Goal: Task Accomplishment & Management: Manage account settings

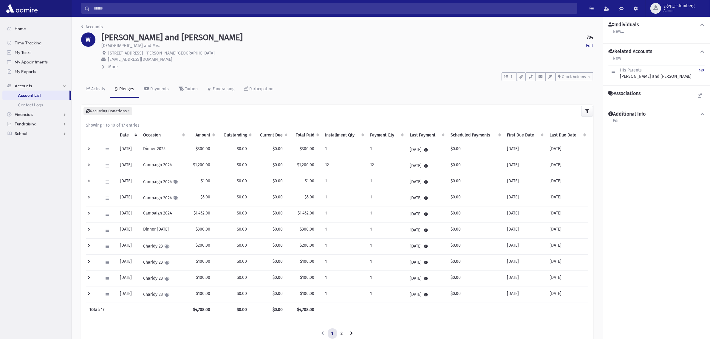
click at [33, 121] on span "Fundraising" at bounding box center [26, 123] width 22 height 5
click at [31, 93] on span "Financials" at bounding box center [24, 95] width 18 height 5
click at [24, 143] on span "School" at bounding box center [21, 142] width 13 height 5
click at [33, 103] on span "Fundraising" at bounding box center [26, 104] width 22 height 5
click at [34, 112] on span "My Accounts" at bounding box center [30, 114] width 24 height 5
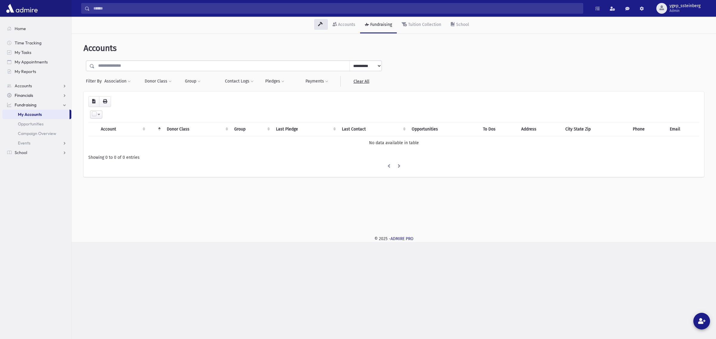
click at [28, 91] on link "Financials" at bounding box center [36, 96] width 69 height 10
click at [33, 104] on link "Pledges" at bounding box center [36, 105] width 69 height 10
click at [39, 144] on span "Recurring List" at bounding box center [36, 142] width 26 height 5
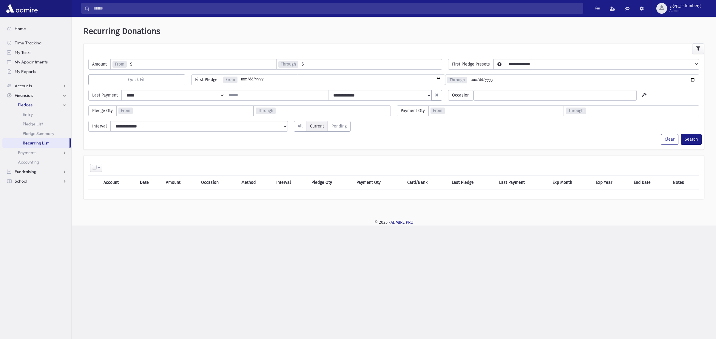
select select
click at [690, 136] on button "Search" at bounding box center [690, 139] width 21 height 11
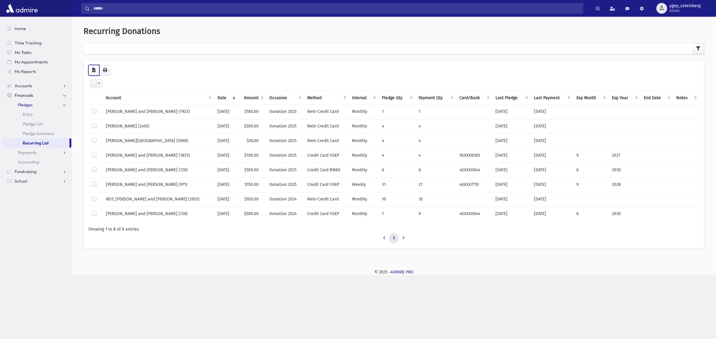
click at [93, 69] on icon "button" at bounding box center [93, 70] width 3 height 4
drag, startPoint x: 164, startPoint y: 124, endPoint x: 150, endPoint y: 128, distance: 14.7
click at [150, 128] on td "TAWACHI, Ezra (2492)" at bounding box center [158, 126] width 112 height 15
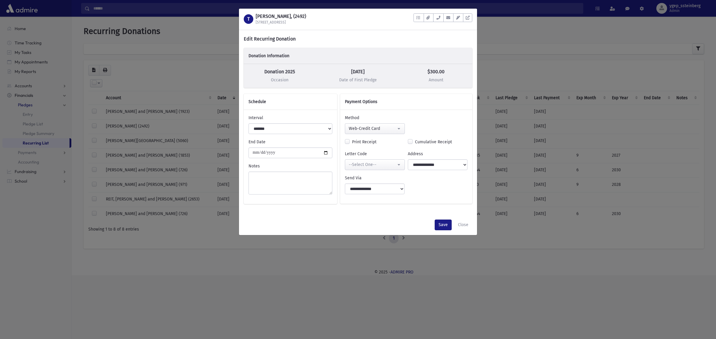
click at [498, 47] on div "T TAWACHI, Ezra, (2492) 3 Lucerne Drive To Do's No open tasks Show List Documen…" at bounding box center [358, 169] width 716 height 339
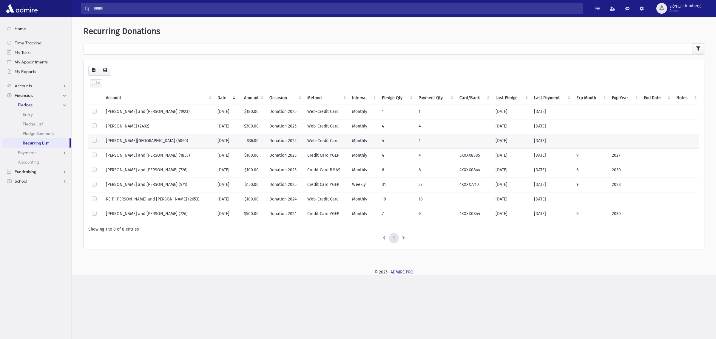
click at [154, 138] on td "COLEMAN, Israel (5060)" at bounding box center [158, 141] width 112 height 15
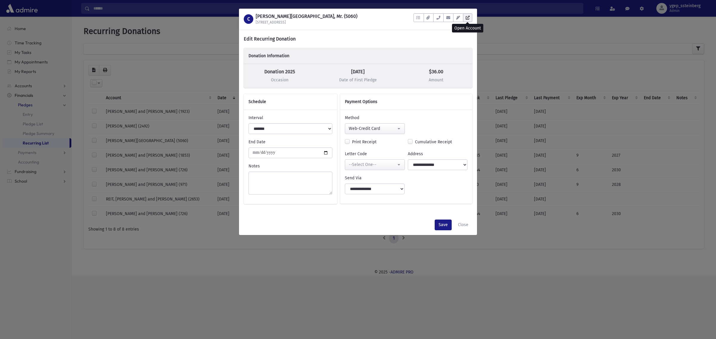
click at [469, 16] on icon at bounding box center [467, 18] width 4 height 4
click at [213, 43] on div "C COLEMAN, Israel, Mr. (5060) 637 Green Briar Rd To Do's No open tasks Show Lis…" at bounding box center [358, 169] width 716 height 339
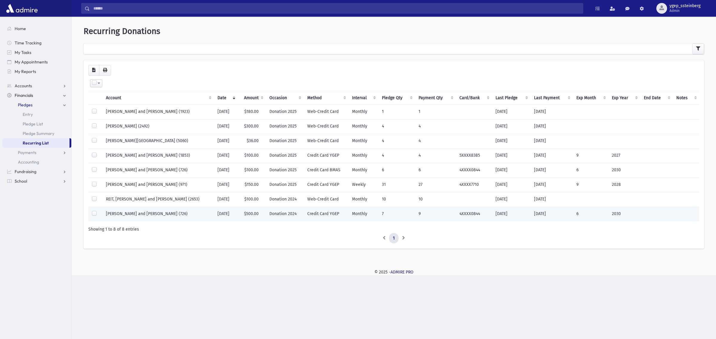
click at [182, 216] on td "JACOBS, Asher and Ayala (726)" at bounding box center [158, 214] width 112 height 15
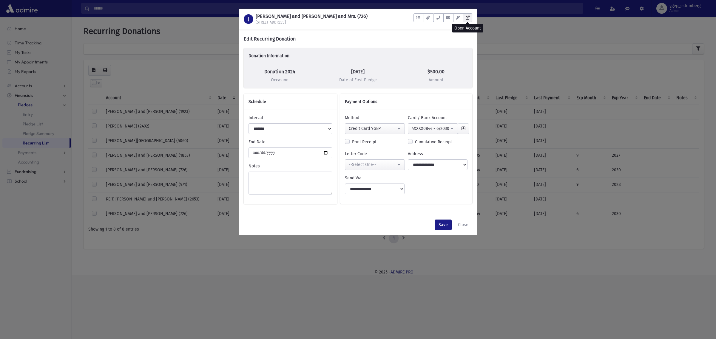
click at [468, 20] on link at bounding box center [467, 17] width 9 height 9
click at [190, 38] on div "J JACOBS, Asher and Ayala, Rabbi and Mrs. (726) 164 Governors Road To Do's No o…" at bounding box center [358, 169] width 716 height 339
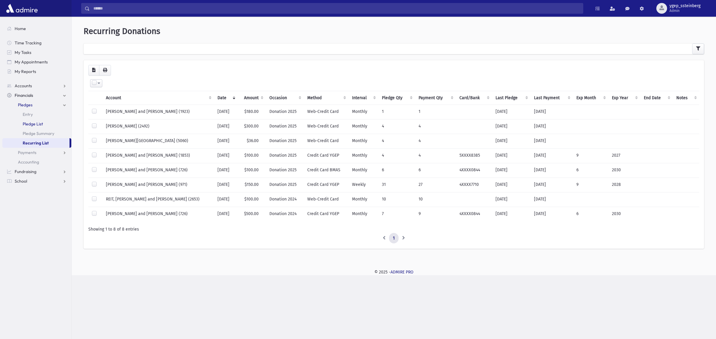
click at [38, 120] on link "Pledge List" at bounding box center [36, 124] width 69 height 10
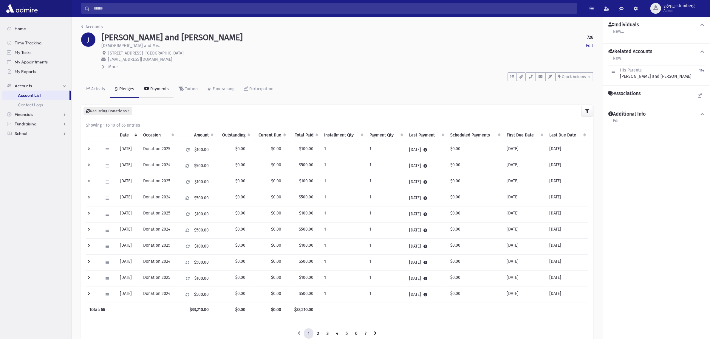
click at [153, 84] on link "Payments" at bounding box center [156, 89] width 35 height 17
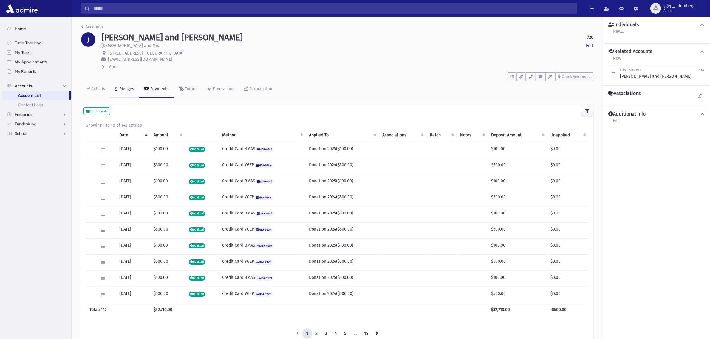
click at [123, 87] on div "Pledges" at bounding box center [126, 88] width 16 height 5
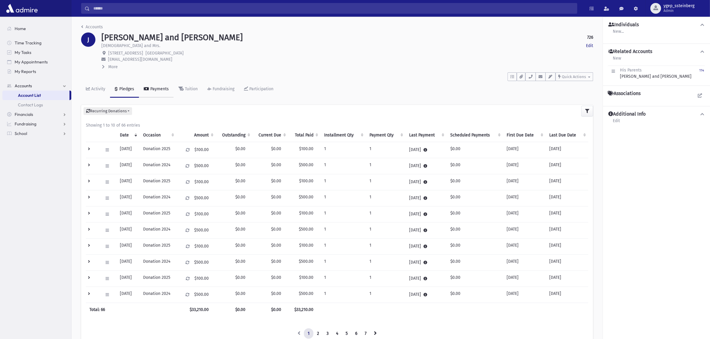
click at [156, 88] on div "Payments" at bounding box center [159, 88] width 20 height 5
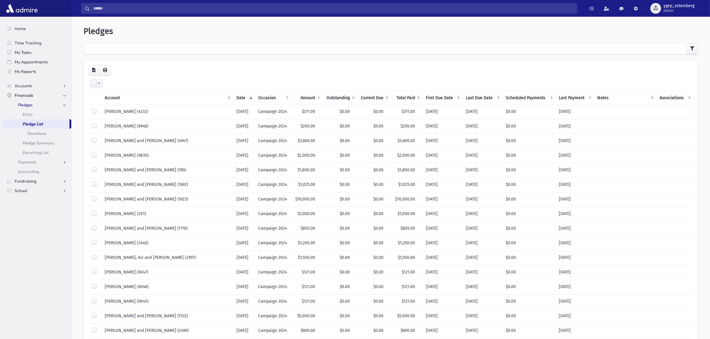
click at [517, 94] on th "Scheduled Payments" at bounding box center [528, 98] width 53 height 14
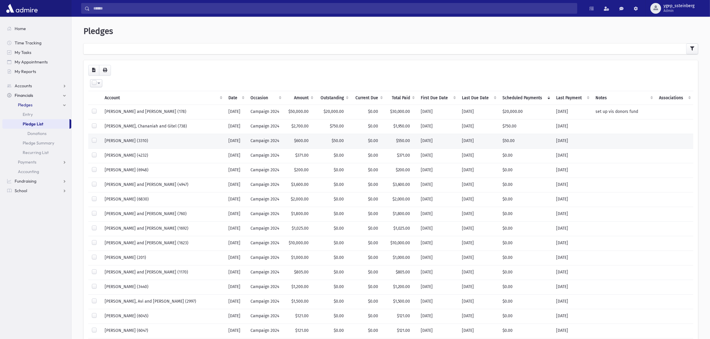
click at [170, 139] on td "HABER, Rachamim (3310)" at bounding box center [163, 141] width 124 height 15
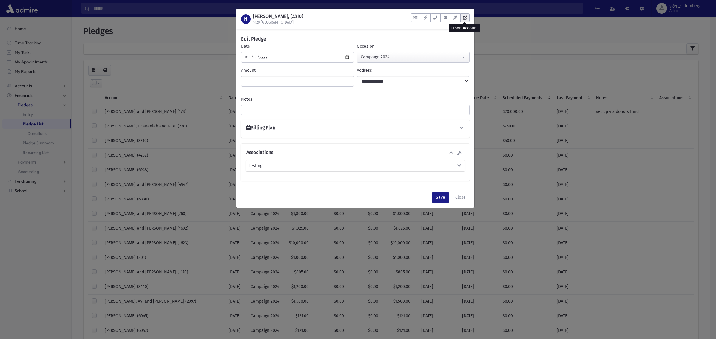
click at [466, 18] on icon at bounding box center [465, 18] width 4 height 4
click at [173, 33] on div "H HABER, Rachamim, (3310) 1429 East 23rd Street To Do's No open tasks Show List…" at bounding box center [358, 169] width 716 height 339
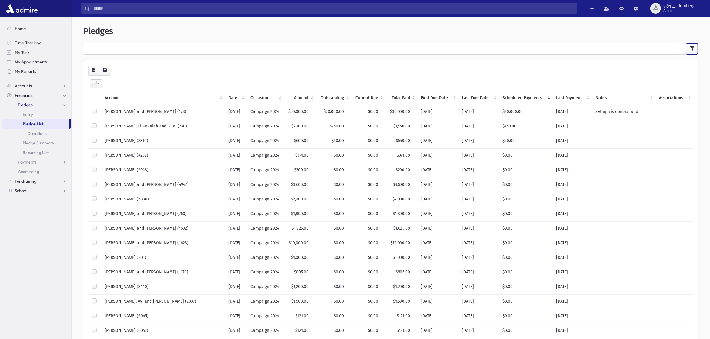
click at [687, 47] on button "button" at bounding box center [692, 49] width 12 height 11
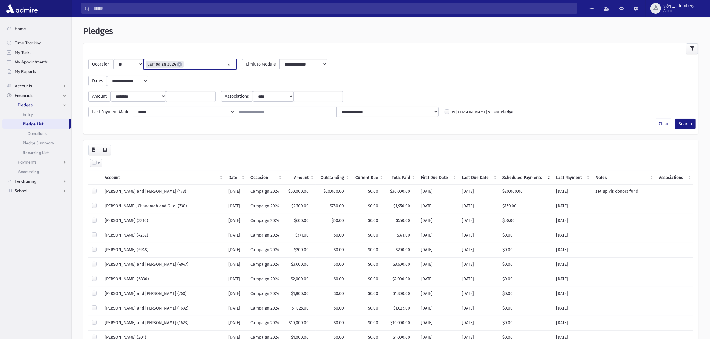
click at [175, 64] on li "× Campaign 2024" at bounding box center [164, 64] width 38 height 7
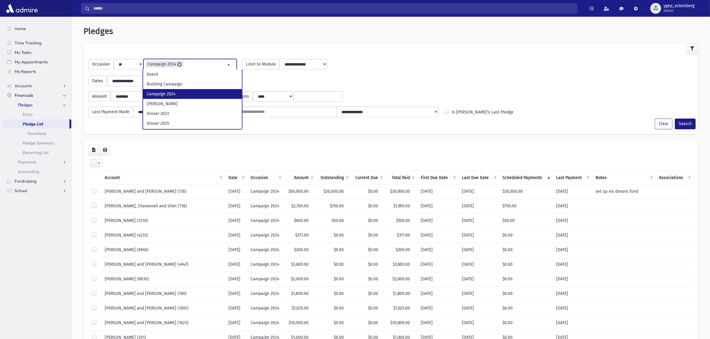
click at [178, 63] on span "×" at bounding box center [179, 64] width 5 height 5
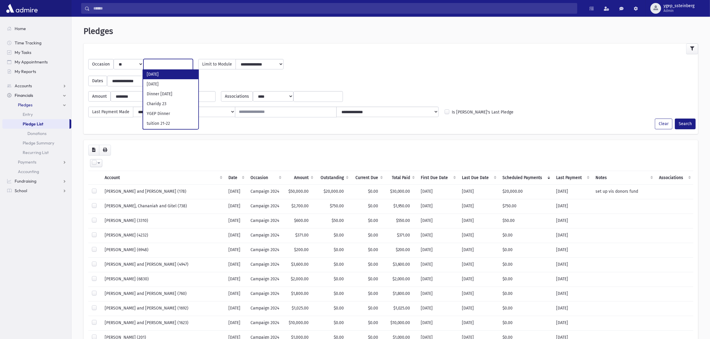
click at [171, 64] on input "search" at bounding box center [168, 64] width 42 height 6
click at [160, 65] on input "search" at bounding box center [168, 64] width 42 height 6
select select "**"
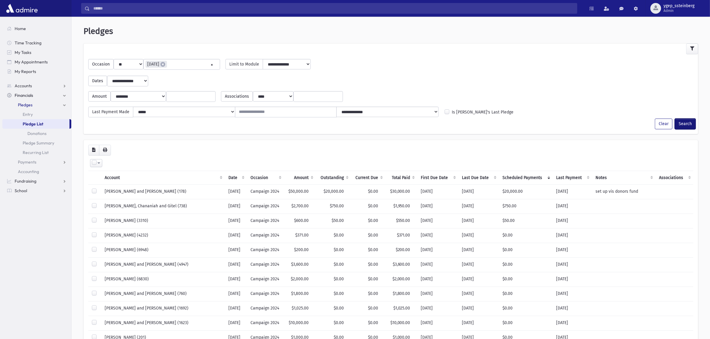
click at [683, 123] on button "Search" at bounding box center [685, 124] width 21 height 11
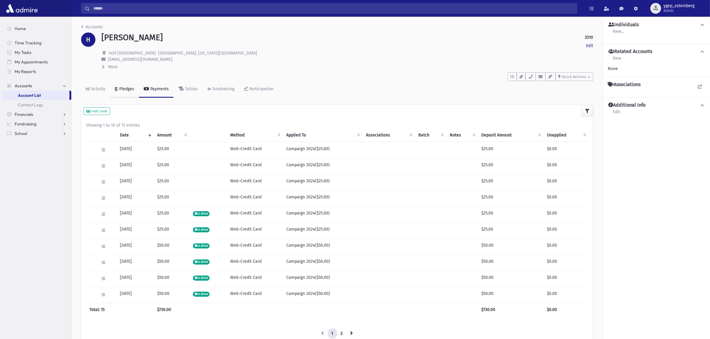
click at [126, 86] on div "Pledges" at bounding box center [126, 88] width 16 height 5
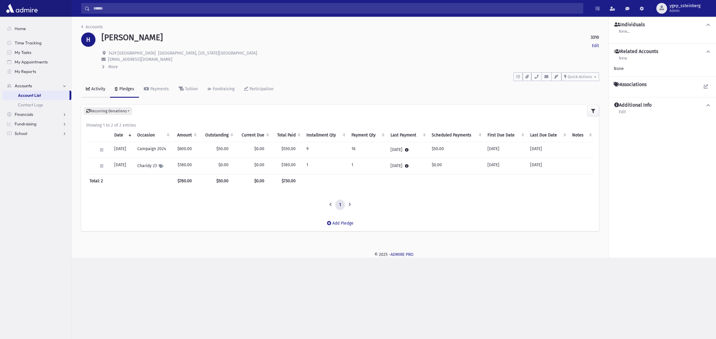
click at [97, 86] on div "Activity" at bounding box center [97, 88] width 15 height 5
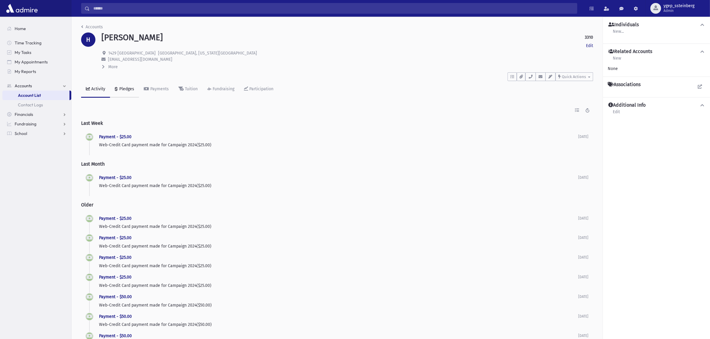
click at [125, 85] on link "Pledges" at bounding box center [124, 89] width 29 height 17
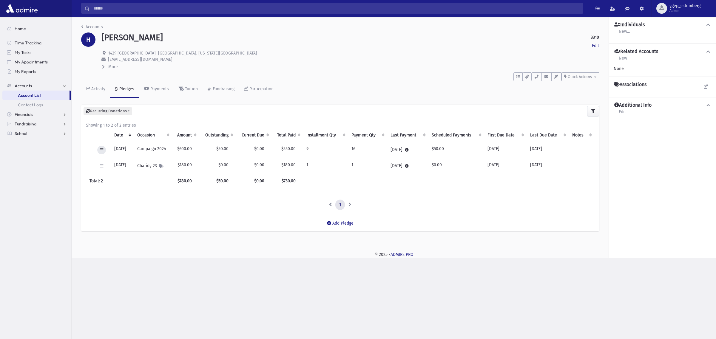
click at [100, 150] on icon at bounding box center [101, 150] width 3 height 4
click at [114, 215] on link "View Applied Payments" at bounding box center [128, 217] width 63 height 11
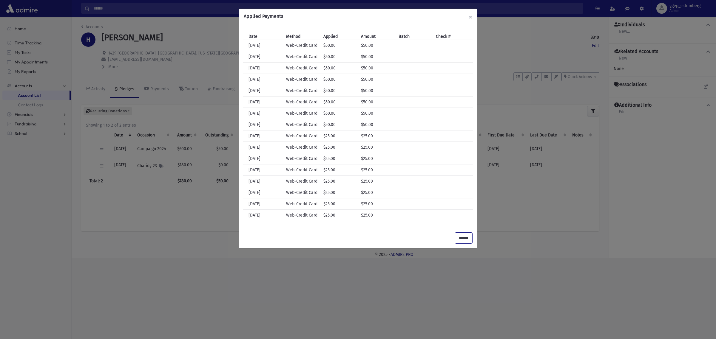
click at [461, 236] on input "******" at bounding box center [463, 238] width 17 height 11
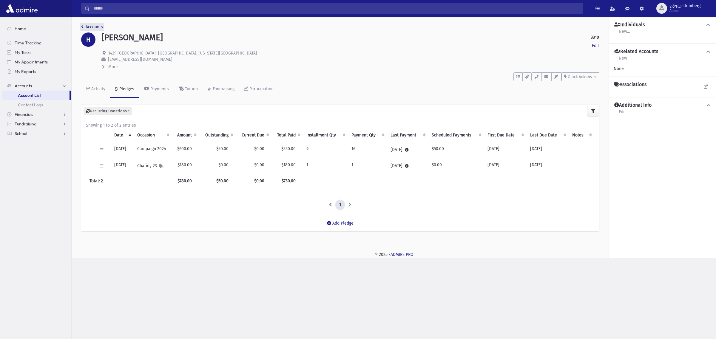
click at [89, 26] on link "Accounts" at bounding box center [92, 26] width 22 height 5
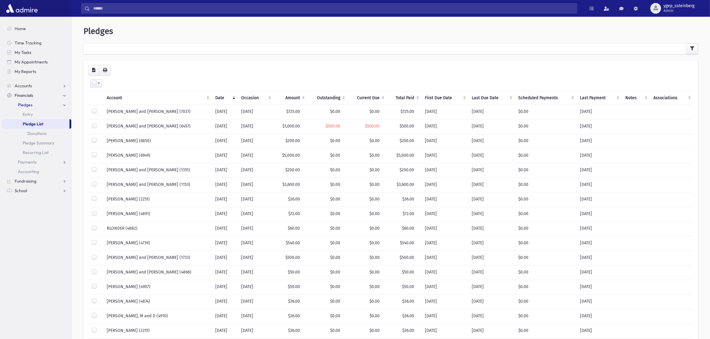
click at [533, 95] on th "Scheduled Payments" at bounding box center [546, 98] width 62 height 14
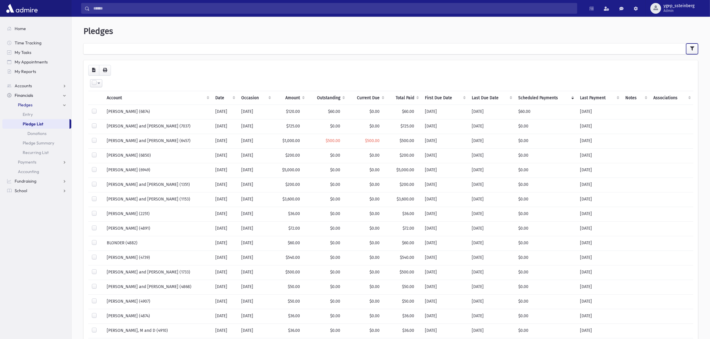
click at [690, 47] on icon "button" at bounding box center [692, 49] width 4 height 4
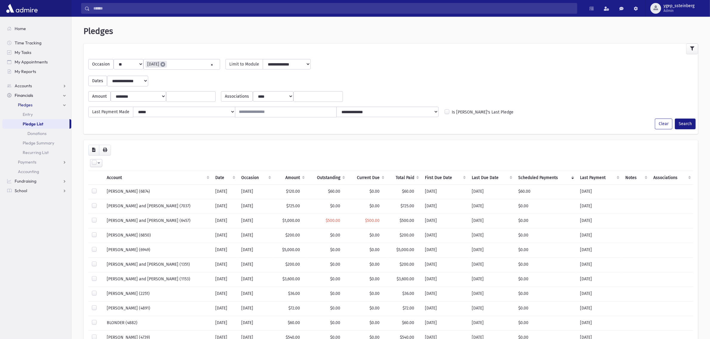
click at [165, 64] on span "×" at bounding box center [162, 64] width 5 height 5
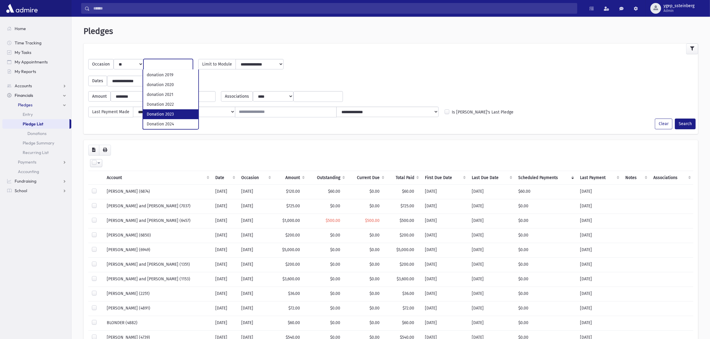
scroll to position [124, 0]
select select "**"
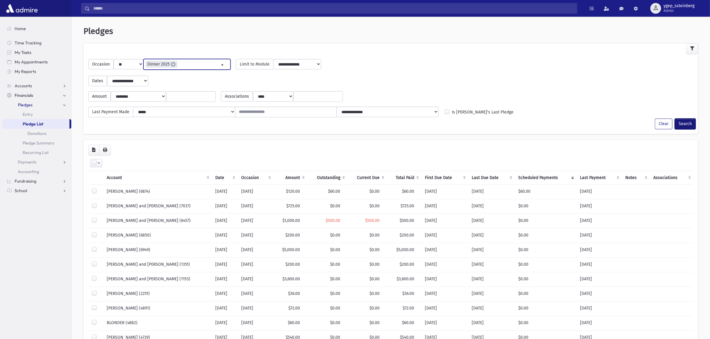
click at [682, 124] on button "Search" at bounding box center [685, 124] width 21 height 11
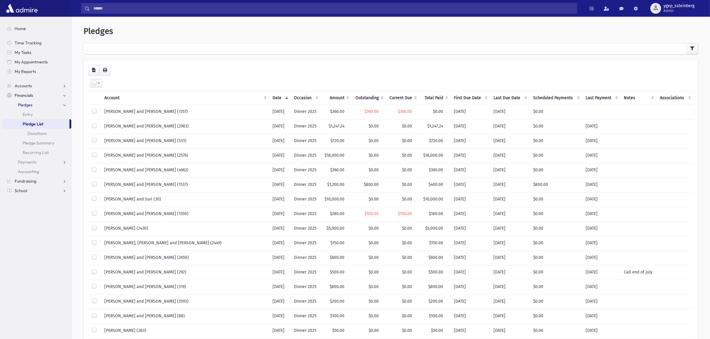
click at [529, 96] on th "Scheduled Payments" at bounding box center [555, 98] width 52 height 14
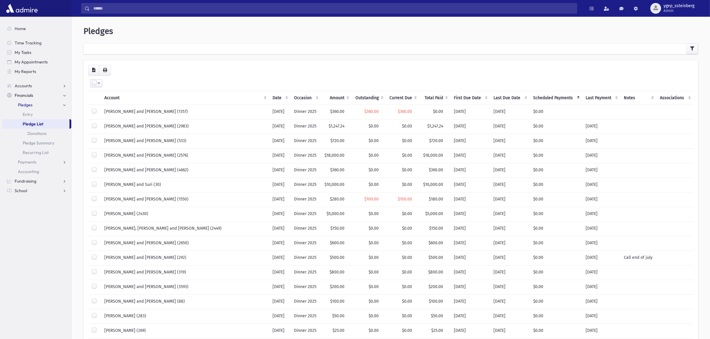
click at [529, 96] on th "Scheduled Payments" at bounding box center [555, 98] width 52 height 14
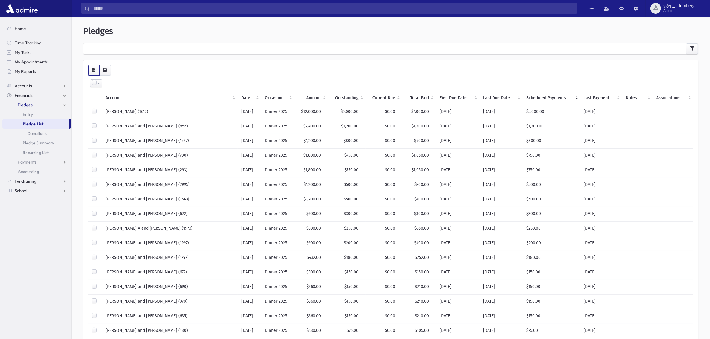
click at [93, 69] on icon "button" at bounding box center [93, 70] width 3 height 4
click at [694, 46] on button "button" at bounding box center [692, 49] width 12 height 11
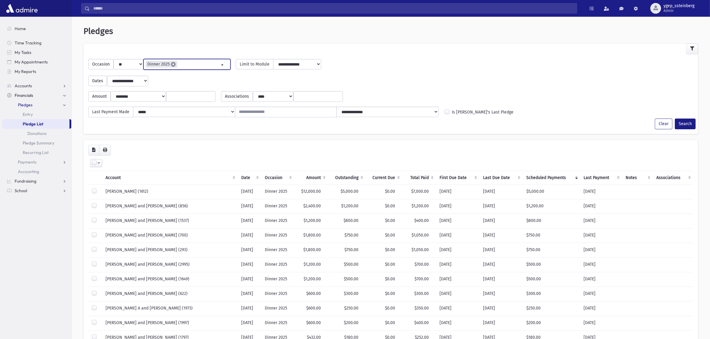
click at [172, 65] on span "×" at bounding box center [173, 64] width 5 height 5
select select
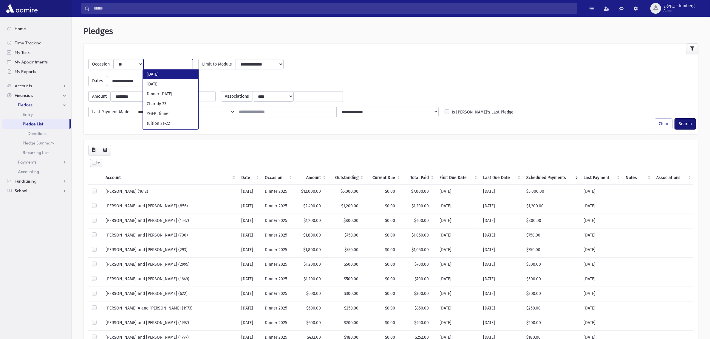
click at [685, 122] on button "Search" at bounding box center [685, 124] width 21 height 11
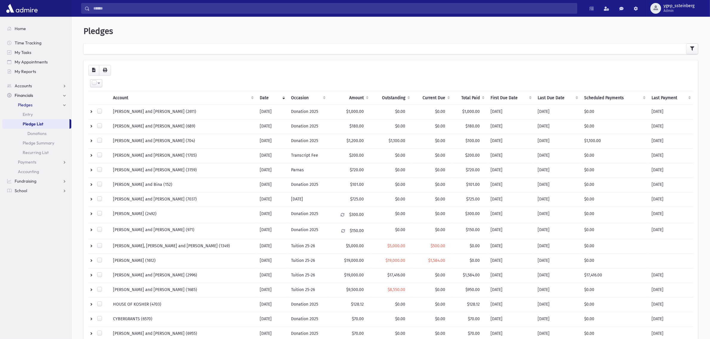
click at [588, 97] on th "Scheduled Payments" at bounding box center [613, 98] width 67 height 14
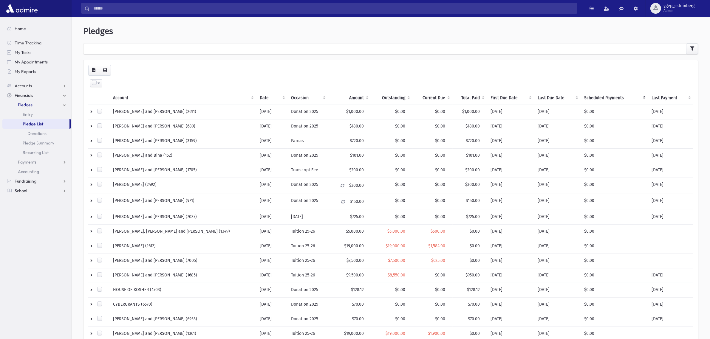
click at [588, 97] on th "Scheduled Payments" at bounding box center [613, 98] width 67 height 14
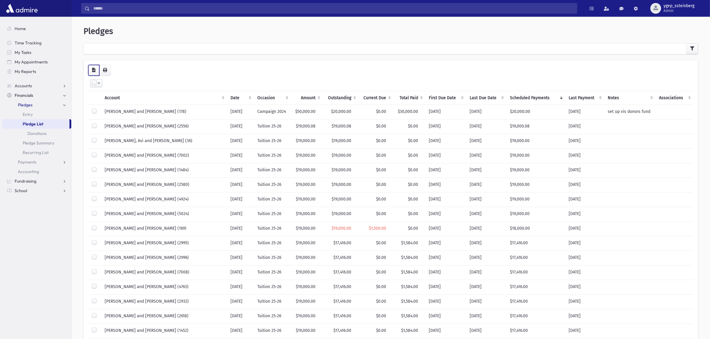
click at [92, 70] on icon "button" at bounding box center [93, 70] width 3 height 4
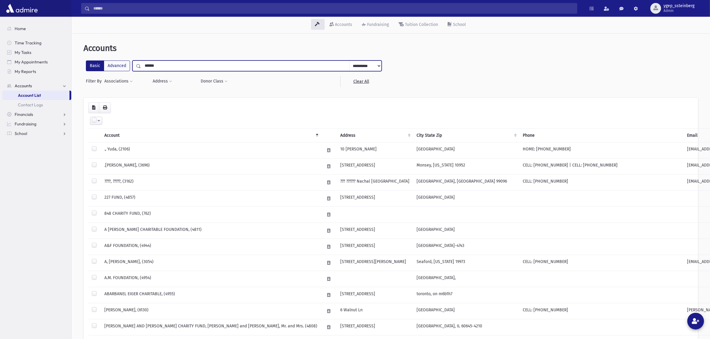
type input "******"
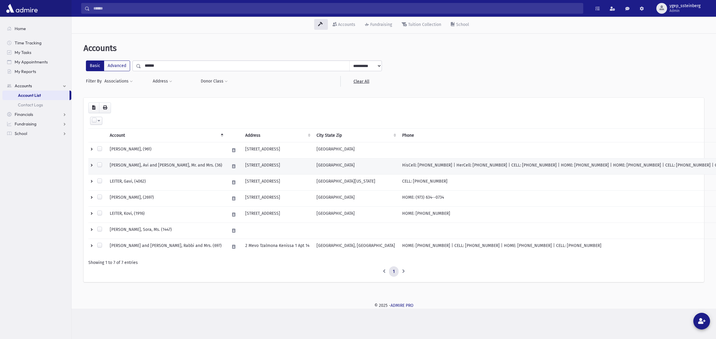
click at [154, 168] on td "[PERSON_NAME], Avi and [PERSON_NAME], Mr. and Mrs. (36)" at bounding box center [166, 166] width 120 height 16
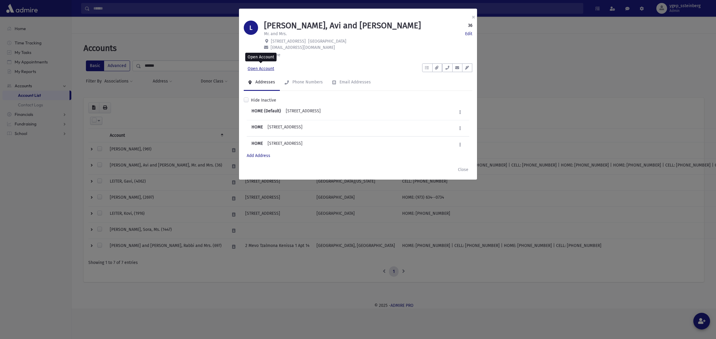
click at [264, 70] on link "Open Account" at bounding box center [261, 69] width 34 height 11
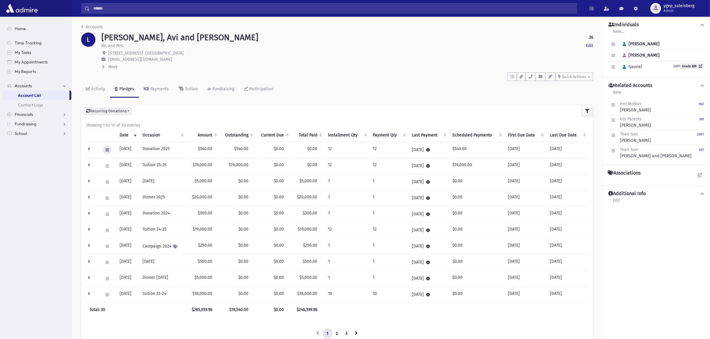
click at [106, 150] on icon at bounding box center [107, 150] width 3 height 4
click at [120, 214] on link "View Applied Payments" at bounding box center [134, 217] width 63 height 11
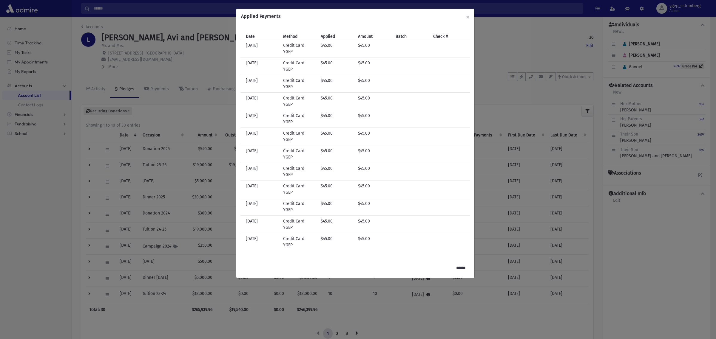
click at [150, 66] on div "Applied Payments × Date Method Applied Amount Batch Check # Date 9/20/2025 Meth…" at bounding box center [358, 169] width 716 height 339
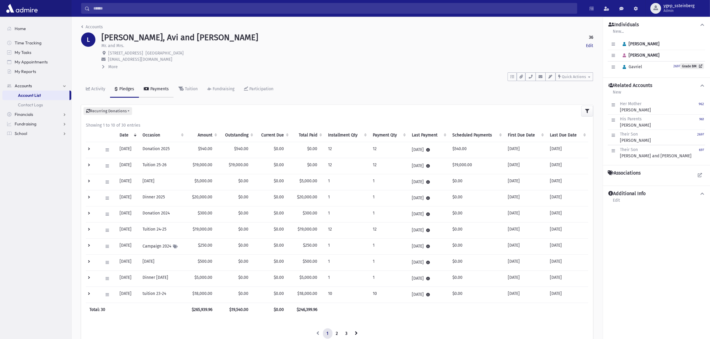
click at [152, 85] on link "Payments" at bounding box center [156, 89] width 35 height 17
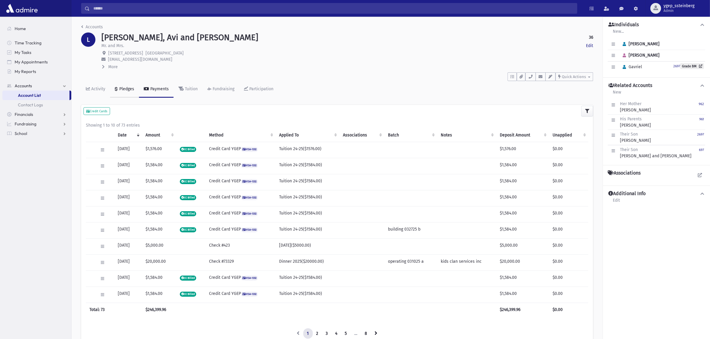
click at [121, 85] on link "Pledges" at bounding box center [124, 89] width 29 height 17
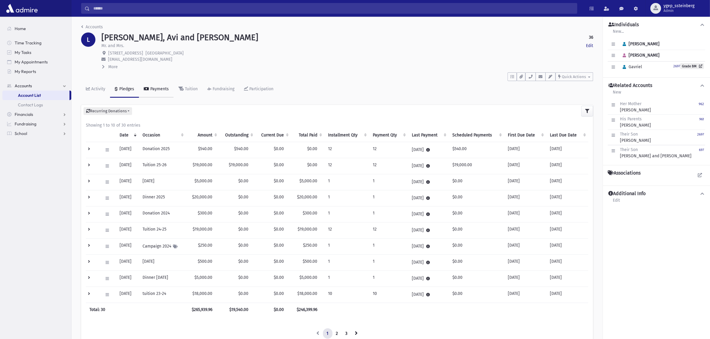
click at [161, 88] on div "Payments" at bounding box center [159, 88] width 20 height 5
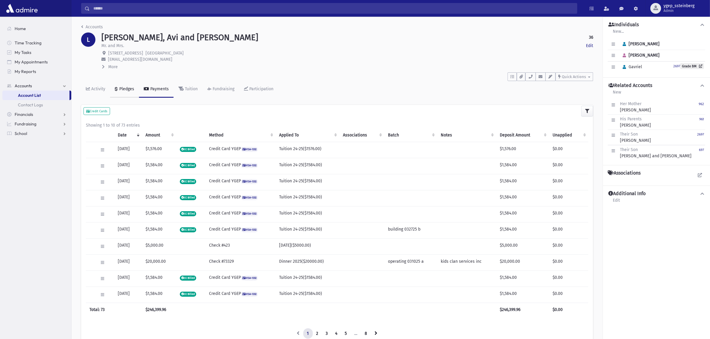
click at [124, 90] on div "Pledges" at bounding box center [126, 88] width 16 height 5
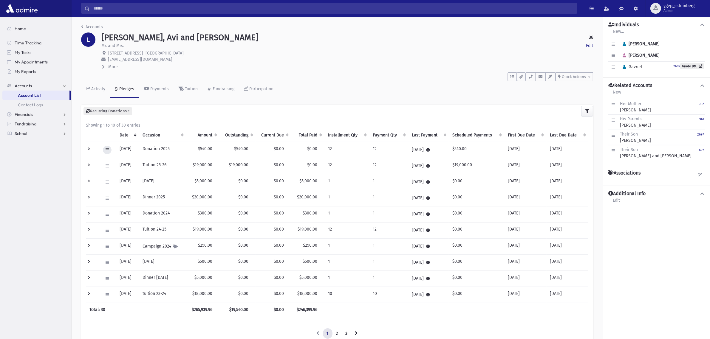
click at [109, 148] on button at bounding box center [107, 150] width 9 height 9
click at [124, 217] on span "View Applied Payments" at bounding box center [129, 217] width 44 height 5
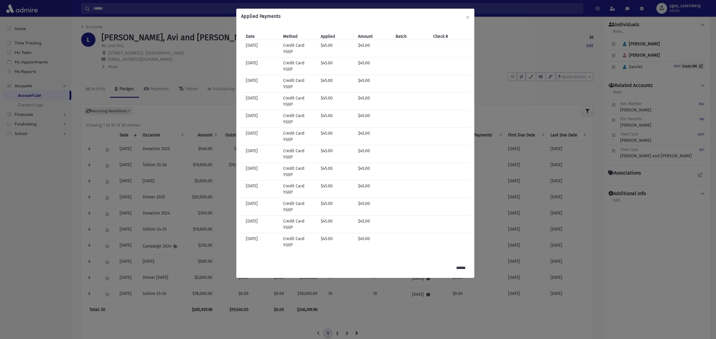
click at [201, 64] on div "Applied Payments × Date Method Applied Amount Batch Check # Date 9/20/2025 Meth…" at bounding box center [358, 169] width 716 height 339
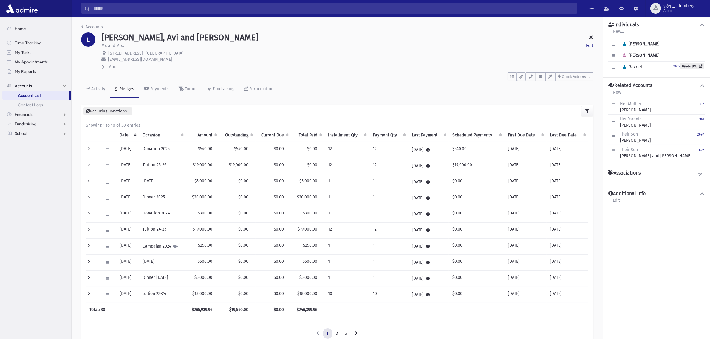
click at [90, 148] on td at bounding box center [92, 150] width 13 height 16
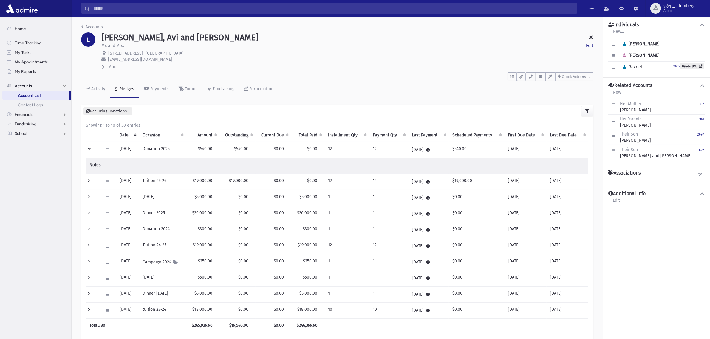
click at [90, 148] on td at bounding box center [92, 150] width 13 height 16
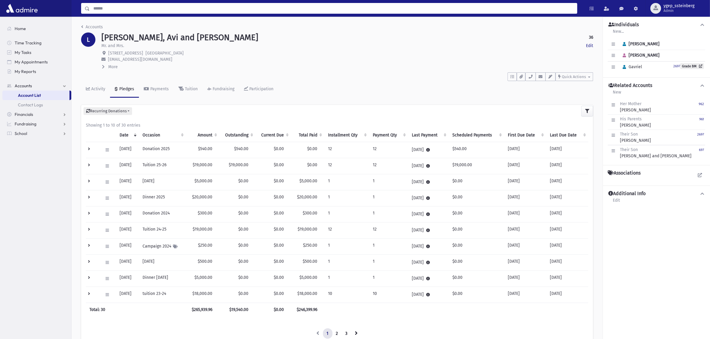
click at [108, 8] on input "Search" at bounding box center [333, 8] width 487 height 11
type input "***"
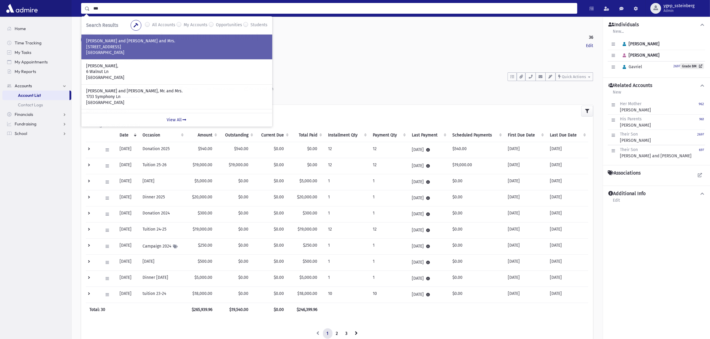
click at [138, 41] on p "JACOBS, Asher and Ayala, Rabbi and Mrs." at bounding box center [176, 41] width 181 height 6
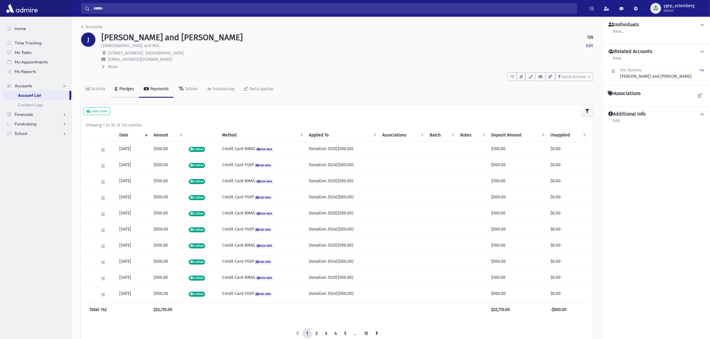
click at [119, 88] on div "Pledges" at bounding box center [126, 88] width 16 height 5
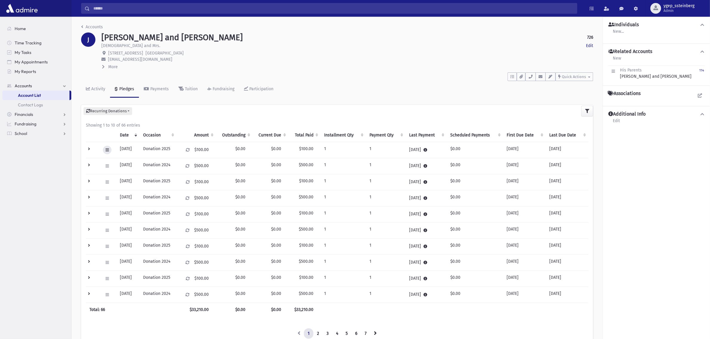
click at [106, 148] on icon at bounding box center [107, 150] width 3 height 4
click at [96, 137] on th at bounding box center [92, 135] width 13 height 14
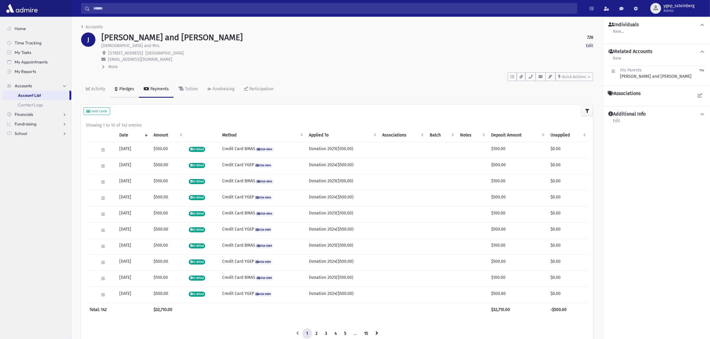
click at [127, 84] on link "Pledges" at bounding box center [124, 89] width 29 height 17
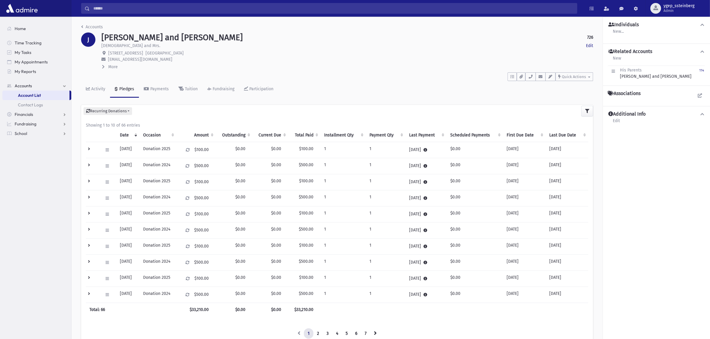
click at [87, 151] on td at bounding box center [92, 150] width 13 height 16
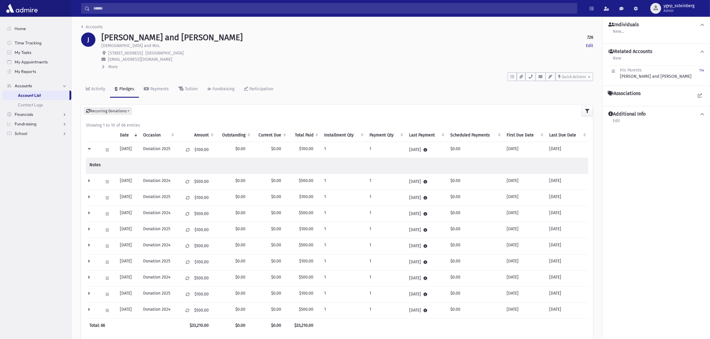
click at [87, 151] on td at bounding box center [92, 150] width 13 height 16
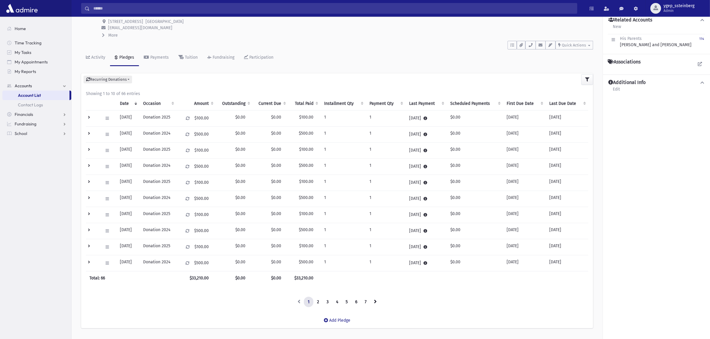
scroll to position [48, 0]
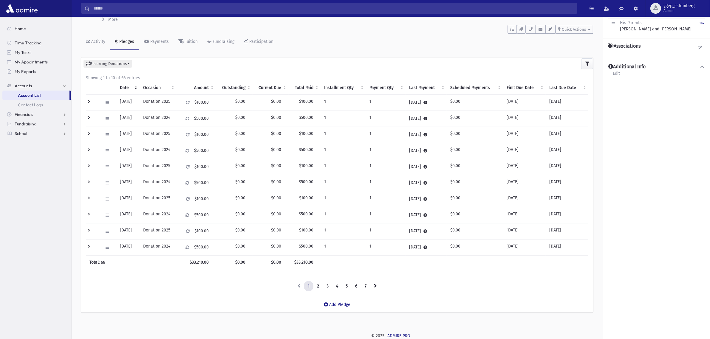
click at [86, 245] on td at bounding box center [92, 247] width 13 height 16
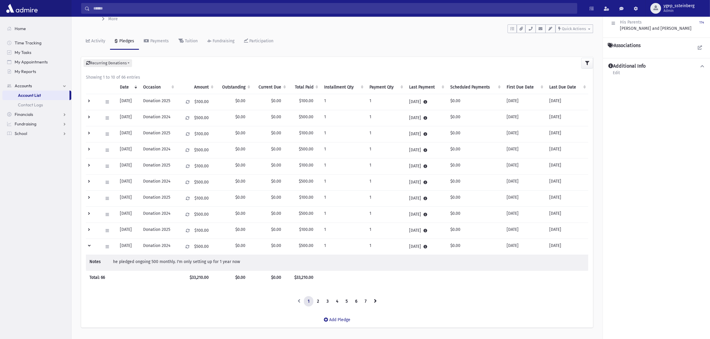
click at [90, 231] on td at bounding box center [92, 231] width 13 height 16
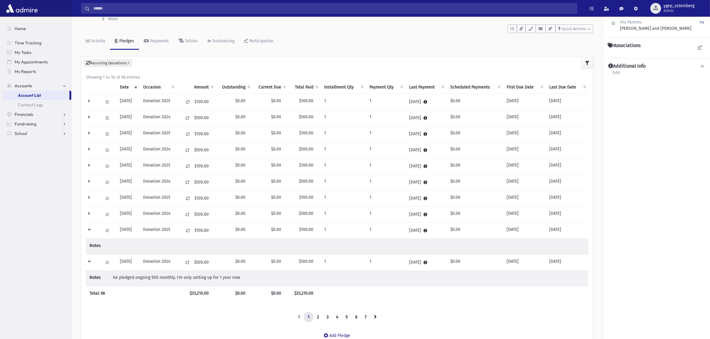
click at [90, 231] on td at bounding box center [92, 231] width 13 height 16
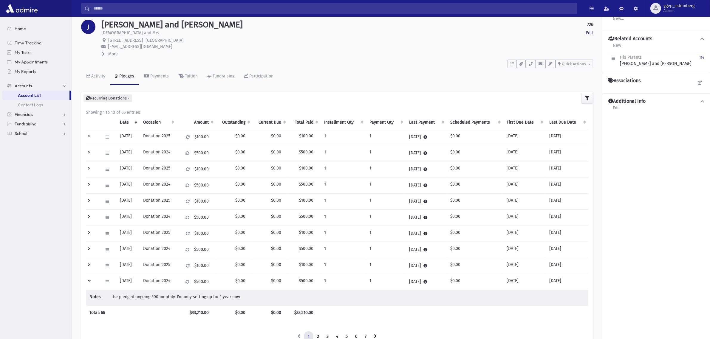
scroll to position [0, 0]
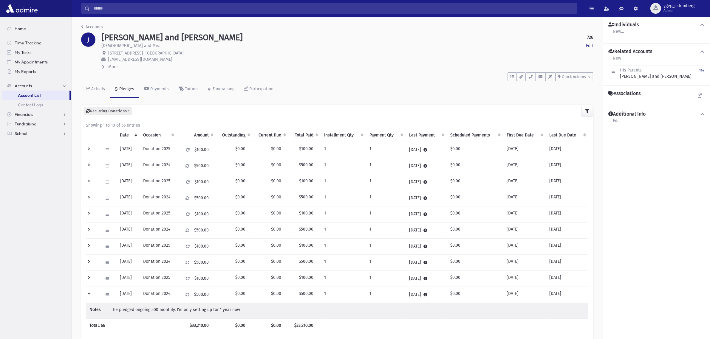
click at [99, 10] on input "Search" at bounding box center [333, 8] width 487 height 11
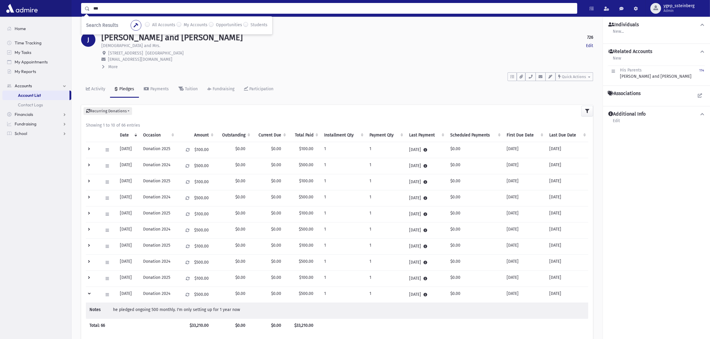
type input "***"
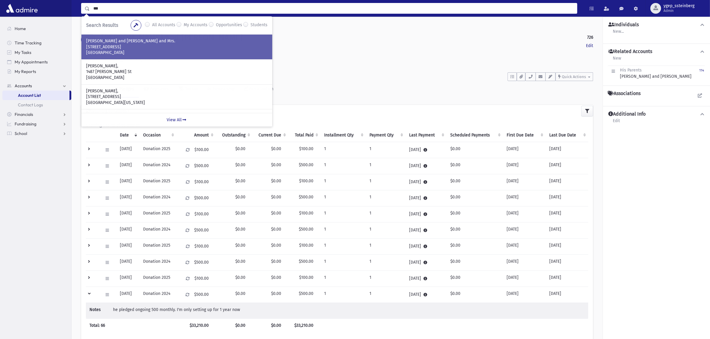
click at [126, 45] on p "2801 Ave I" at bounding box center [176, 47] width 181 height 6
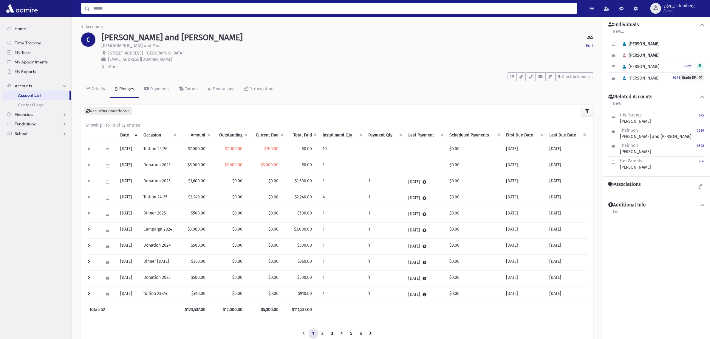
click at [115, 10] on input "Search" at bounding box center [333, 8] width 487 height 11
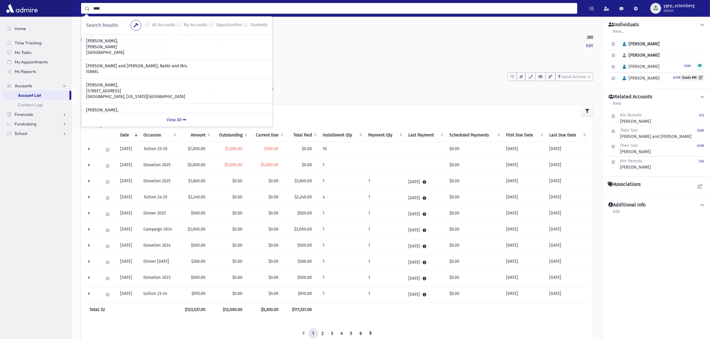
drag, startPoint x: 92, startPoint y: 7, endPoint x: 69, endPoint y: 4, distance: 22.6
click at [73, 4] on div "**** Search Results All Accounts My Accounts Opportunities Students" at bounding box center [327, 8] width 510 height 11
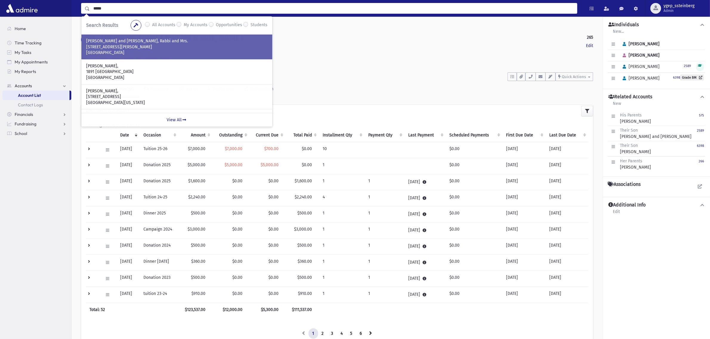
type input "*****"
click at [115, 44] on p "MOSKOVITZ, Gidon and Malka, Rabbi and Mrs." at bounding box center [176, 41] width 181 height 6
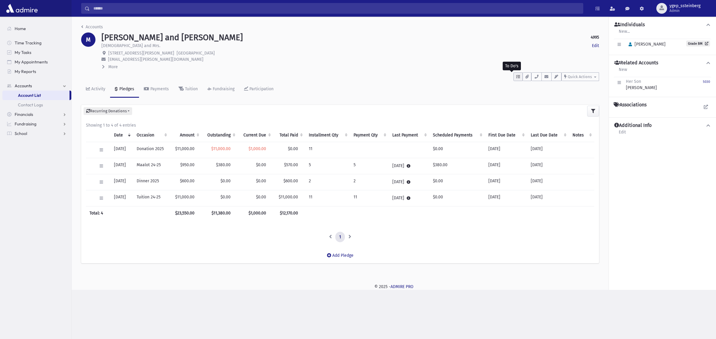
click at [519, 78] on button "button" at bounding box center [517, 76] width 9 height 9
click at [543, 112] on link "Show List" at bounding box center [549, 114] width 72 height 14
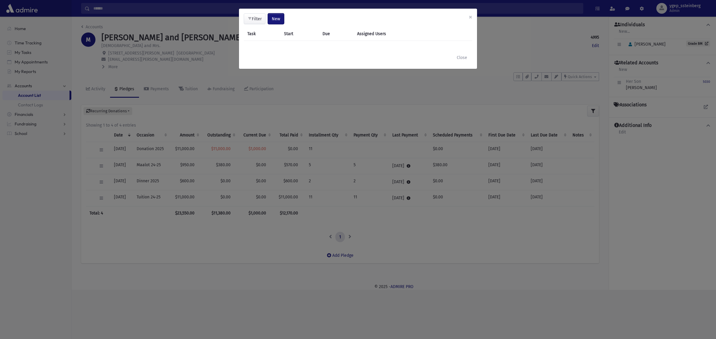
drag, startPoint x: 283, startPoint y: 16, endPoint x: 276, endPoint y: 17, distance: 7.6
click at [283, 16] on button "New" at bounding box center [276, 18] width 16 height 11
click at [276, 17] on span "New" at bounding box center [276, 18] width 8 height 5
click at [274, 20] on span "New" at bounding box center [276, 18] width 8 height 5
click at [258, 32] on link "Task" at bounding box center [261, 34] width 48 height 11
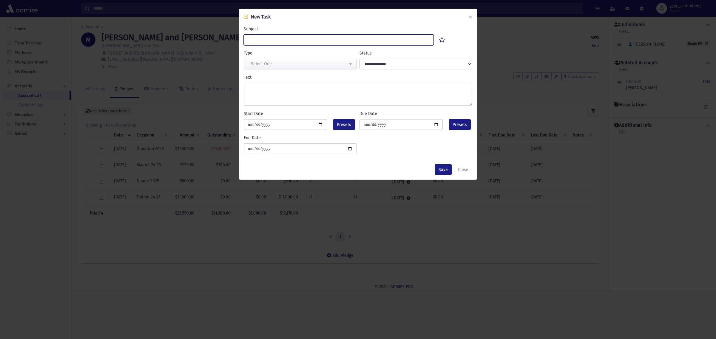
click at [269, 43] on input "Subject" at bounding box center [339, 40] width 190 height 11
type input "******"
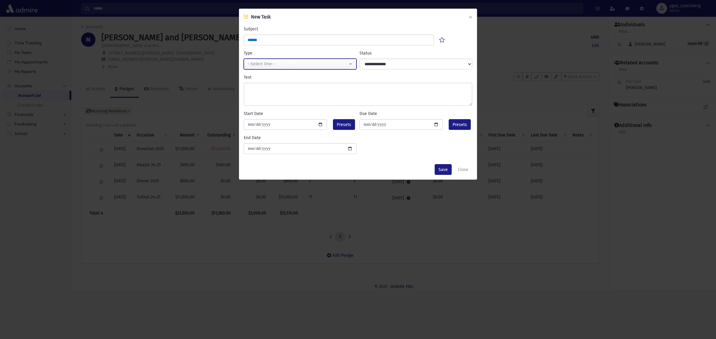
click at [269, 65] on div "--Select One--" at bounding box center [297, 64] width 100 height 6
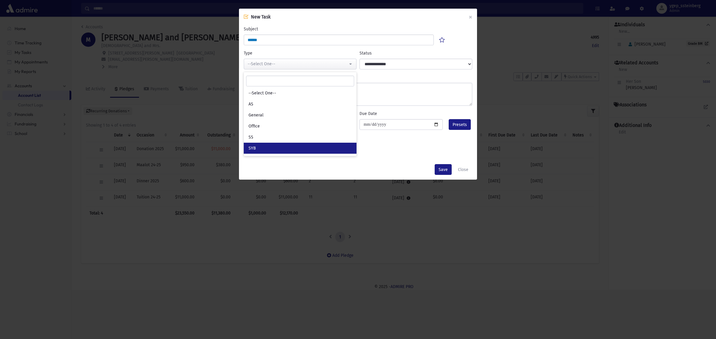
drag, startPoint x: 272, startPoint y: 145, endPoint x: 364, endPoint y: 55, distance: 128.6
click at [272, 145] on link "SYB" at bounding box center [300, 148] width 113 height 11
select select "*"
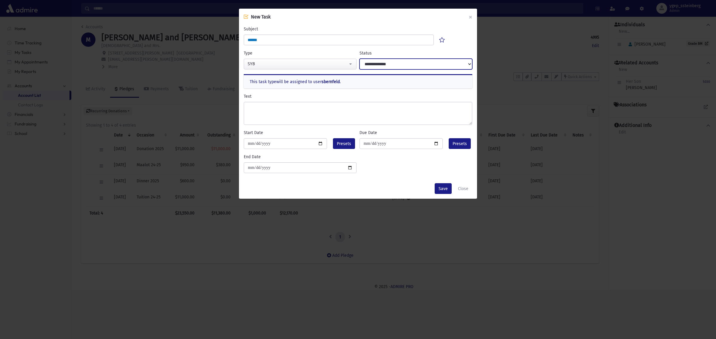
click at [376, 60] on select "**********" at bounding box center [415, 64] width 113 height 11
drag, startPoint x: 375, startPoint y: 67, endPoint x: 374, endPoint y: 73, distance: 6.0
click at [375, 67] on select "**********" at bounding box center [415, 64] width 113 height 11
click at [374, 65] on select "**********" at bounding box center [415, 64] width 113 height 11
select select "****"
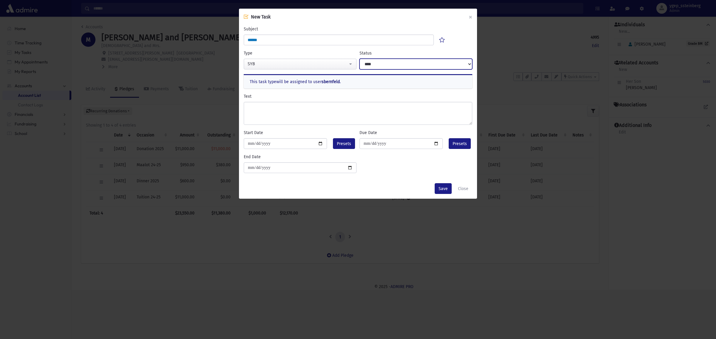
click at [359, 59] on select "**********" at bounding box center [415, 64] width 113 height 11
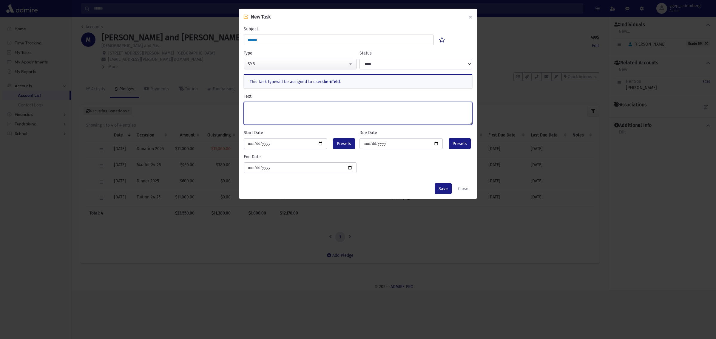
drag, startPoint x: 309, startPoint y: 102, endPoint x: 310, endPoint y: 105, distance: 3.0
click at [310, 103] on textarea "Text" at bounding box center [358, 113] width 228 height 23
type textarea "**********"
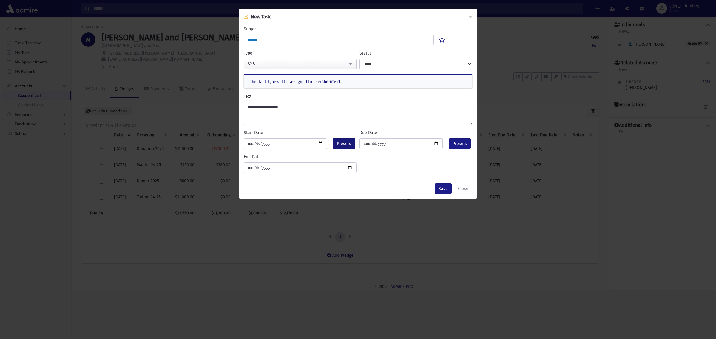
click at [337, 143] on span "Presets" at bounding box center [344, 144] width 14 height 6
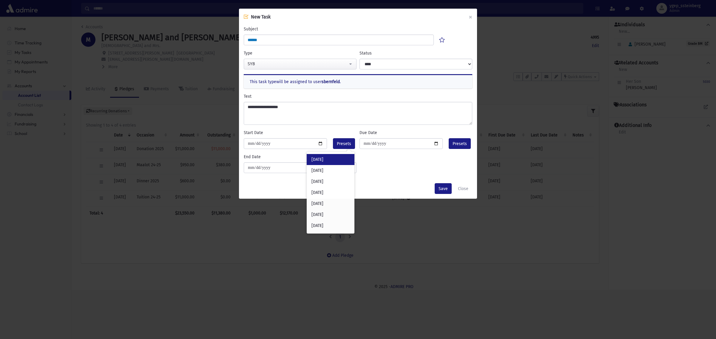
click at [333, 156] on div "Today" at bounding box center [330, 159] width 48 height 11
type input "**********"
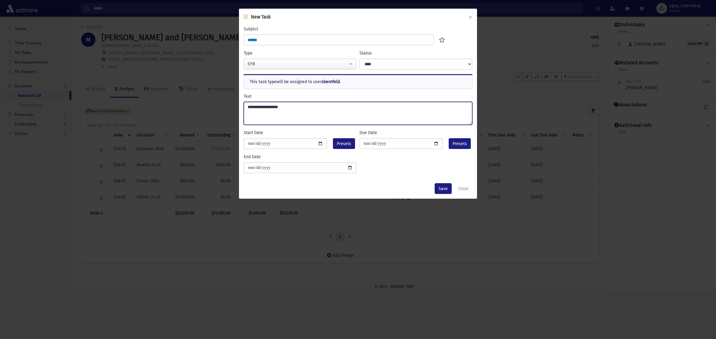
click at [264, 107] on textarea "**********" at bounding box center [358, 113] width 228 height 23
type textarea "**********"
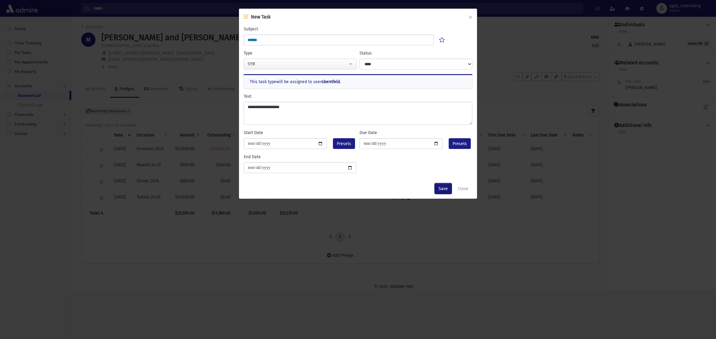
click at [443, 186] on button "Save" at bounding box center [442, 188] width 17 height 11
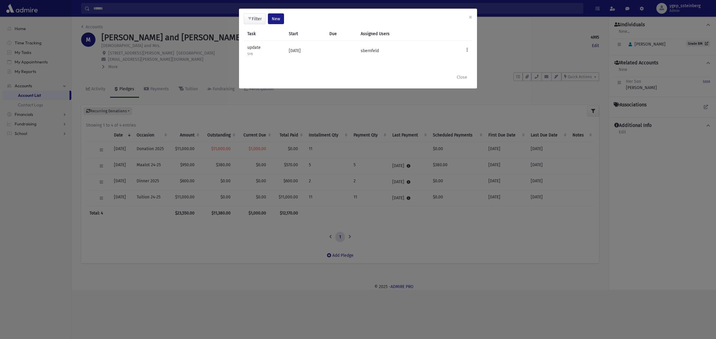
drag, startPoint x: 198, startPoint y: 19, endPoint x: 102, endPoint y: 16, distance: 95.5
click at [196, 19] on div "**********" at bounding box center [358, 169] width 716 height 339
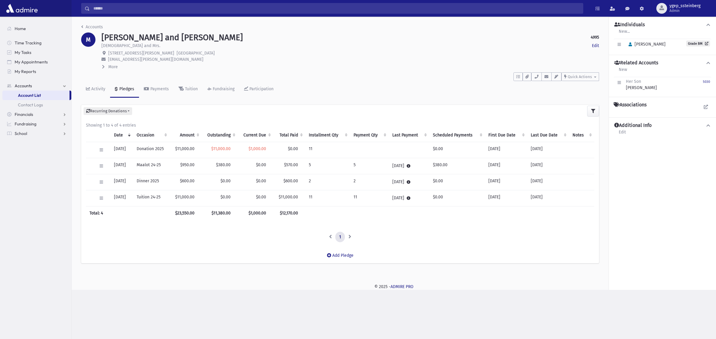
click at [95, 8] on input "Search" at bounding box center [336, 8] width 493 height 11
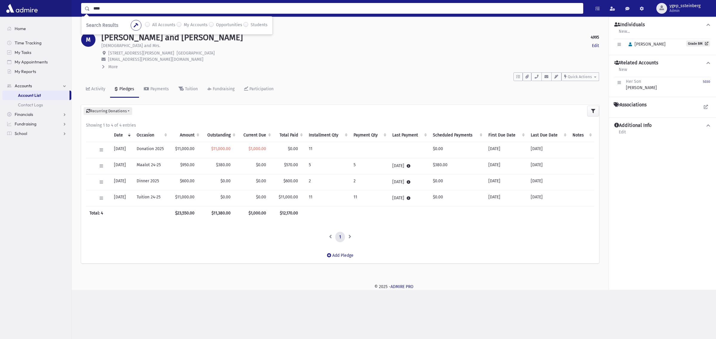
type input "****"
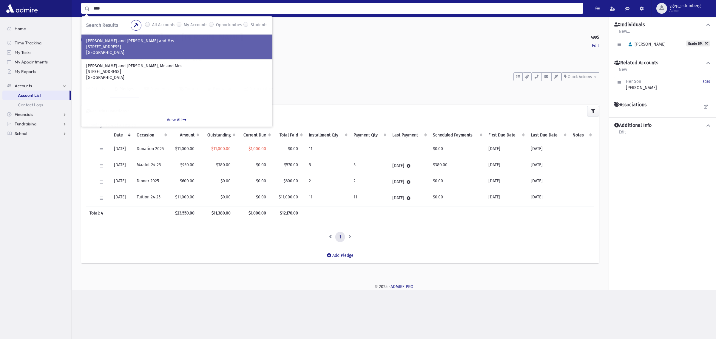
click at [112, 50] on p "Lakewood, NJ 08701" at bounding box center [176, 53] width 181 height 6
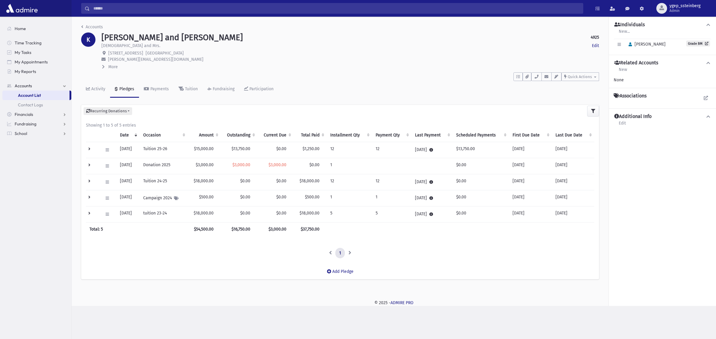
click at [102, 11] on input "Search" at bounding box center [336, 8] width 493 height 11
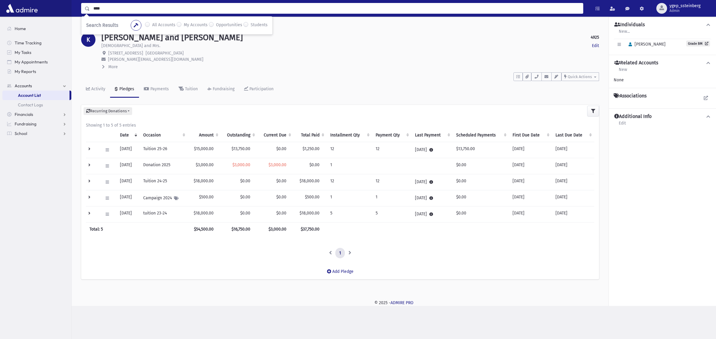
type input "****"
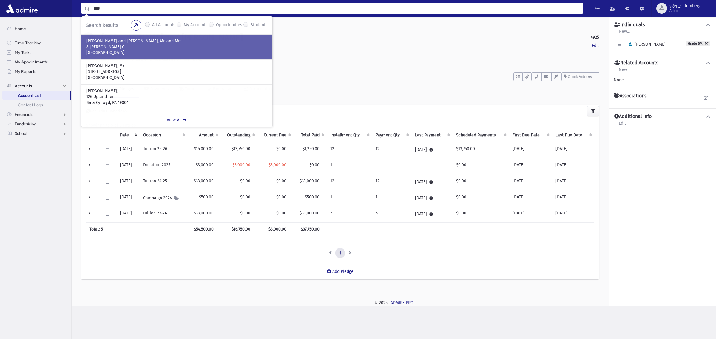
click at [142, 47] on p "8 [PERSON_NAME] Ct" at bounding box center [176, 47] width 181 height 6
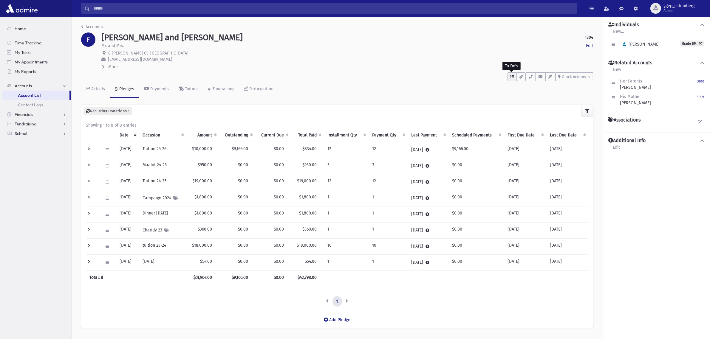
click at [513, 75] on icon "button" at bounding box center [512, 77] width 4 height 4
click at [536, 116] on link "Show List" at bounding box center [543, 114] width 72 height 14
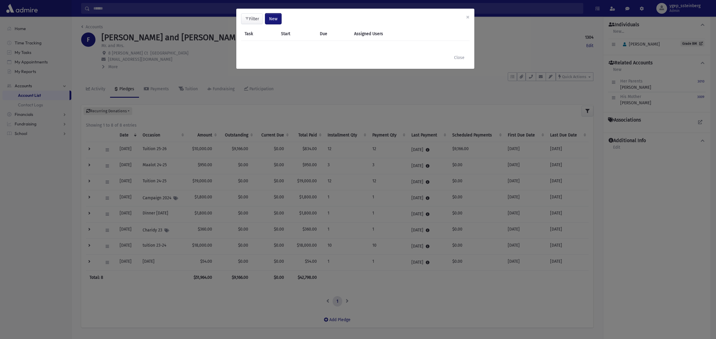
click at [268, 18] on button "New" at bounding box center [273, 18] width 16 height 11
click at [257, 42] on link "Appointment" at bounding box center [258, 45] width 48 height 11
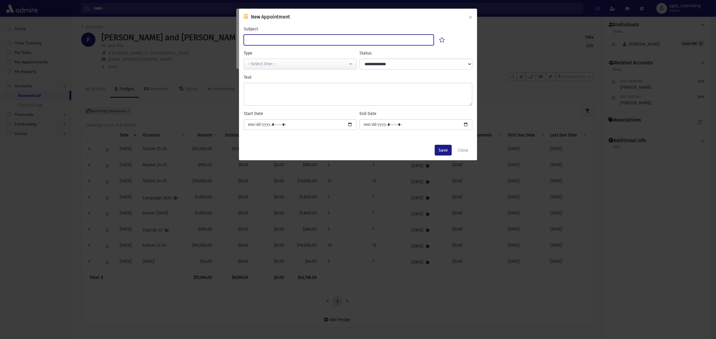
click at [257, 41] on input "Subject" at bounding box center [339, 40] width 190 height 11
type input "****"
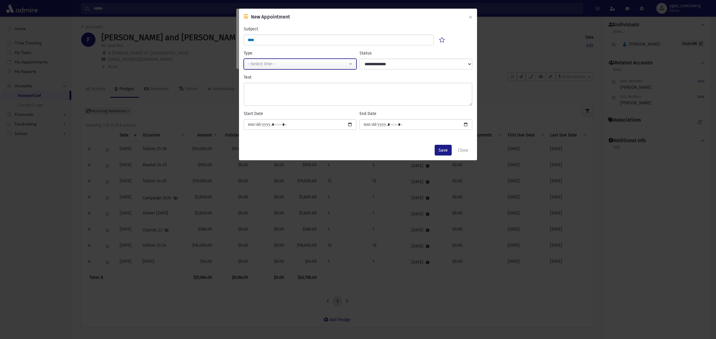
click at [262, 63] on div "--Select One--" at bounding box center [297, 64] width 100 height 6
click at [266, 80] on input "Search" at bounding box center [300, 81] width 108 height 11
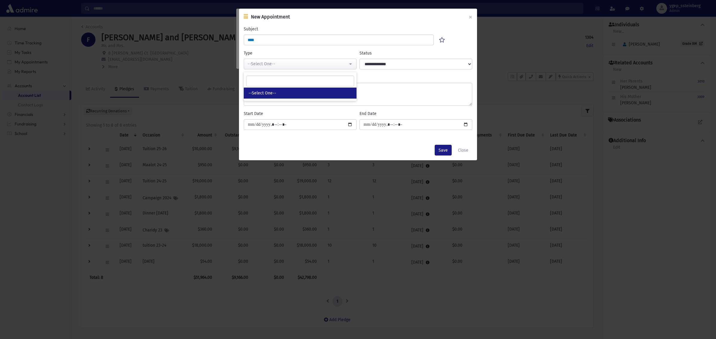
click at [263, 93] on span "--Select One--" at bounding box center [262, 93] width 28 height 6
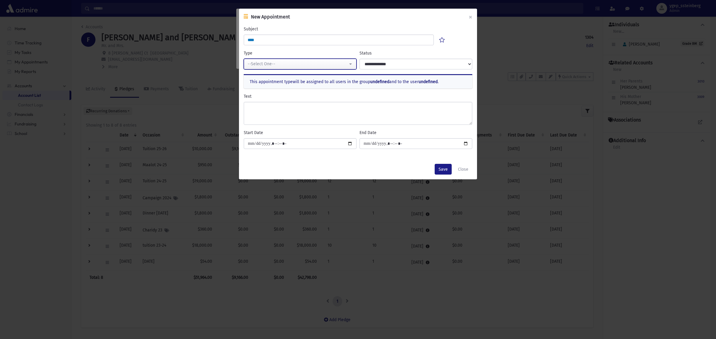
click at [261, 65] on div "--Select One--" at bounding box center [297, 64] width 100 height 6
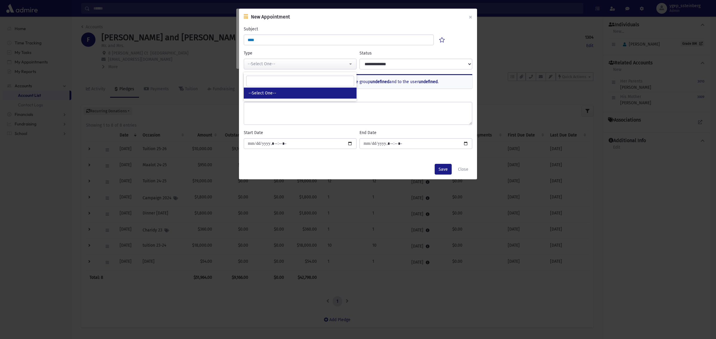
click at [264, 91] on span "--Select One--" at bounding box center [262, 93] width 28 height 6
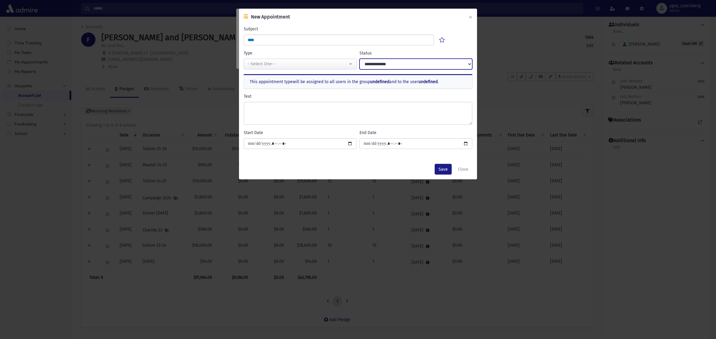
click at [376, 66] on select "**********" at bounding box center [415, 64] width 113 height 11
select select "****"
click at [359, 59] on select "**********" at bounding box center [415, 64] width 113 height 11
click at [257, 69] on button "--Select One--" at bounding box center [300, 64] width 113 height 11
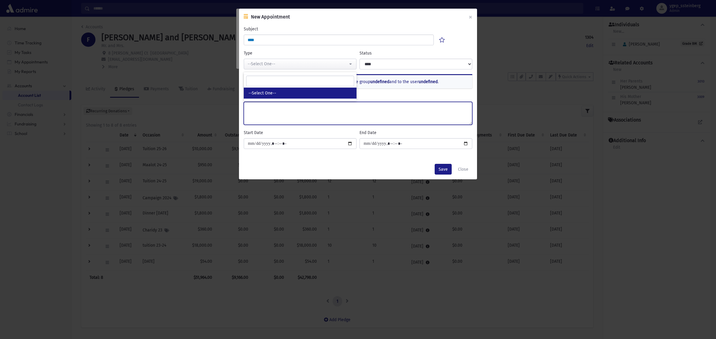
click at [359, 118] on textarea "Text" at bounding box center [358, 113] width 228 height 23
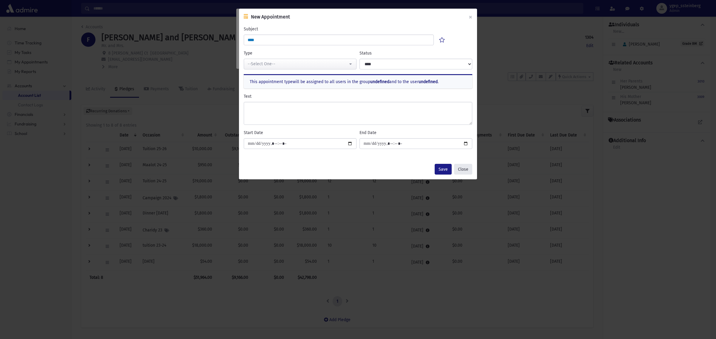
click at [461, 166] on button "Close" at bounding box center [463, 169] width 18 height 11
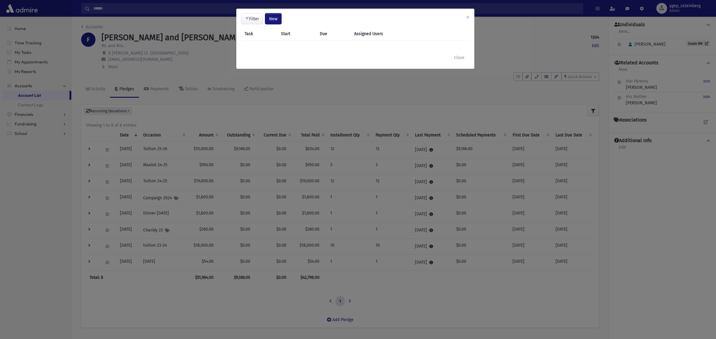
click at [276, 21] on button "New" at bounding box center [273, 18] width 16 height 11
click at [263, 32] on link "Task" at bounding box center [258, 34] width 48 height 11
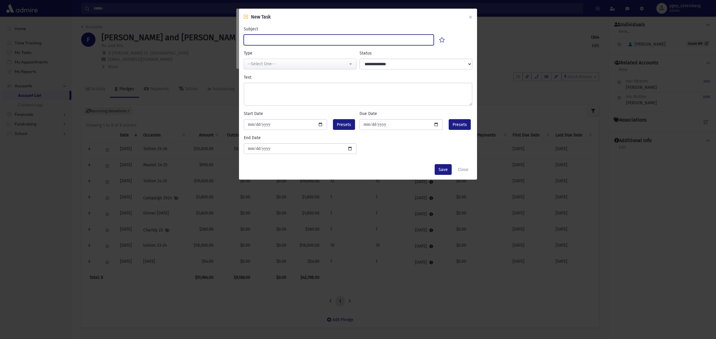
drag, startPoint x: 264, startPoint y: 40, endPoint x: 269, endPoint y: 51, distance: 12.5
click at [264, 40] on input "Subject" at bounding box center [339, 40] width 190 height 11
type input "****"
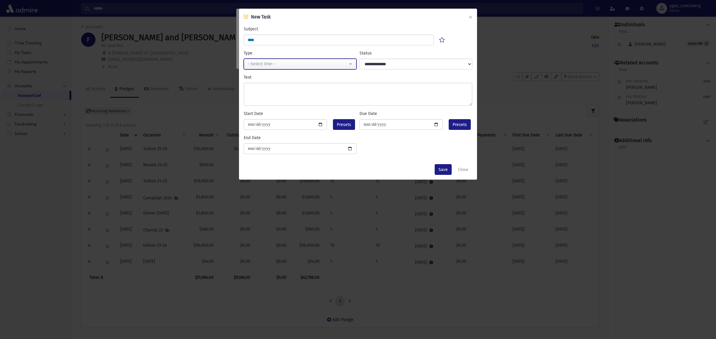
click at [262, 61] on div "--Select One--" at bounding box center [297, 64] width 100 height 6
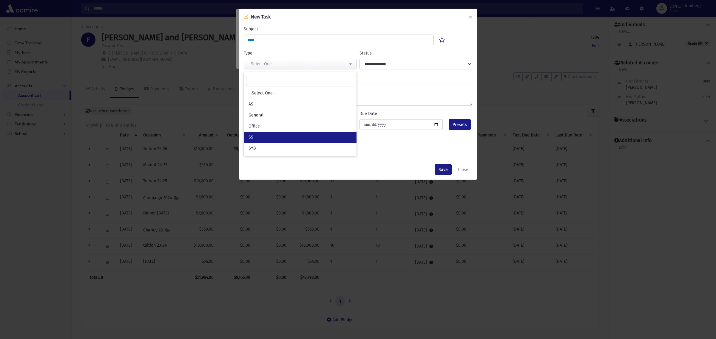
click at [268, 135] on link "SS" at bounding box center [300, 137] width 113 height 11
select select "*"
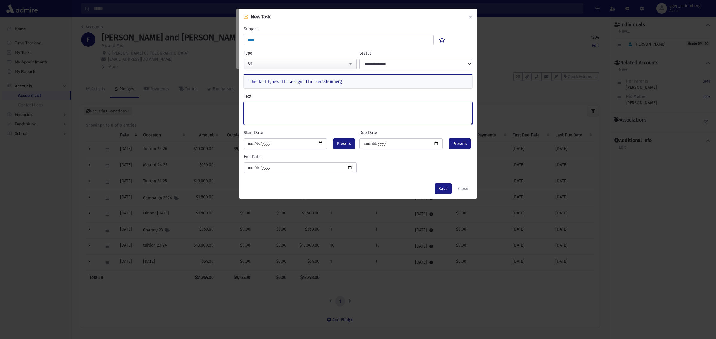
drag, startPoint x: 269, startPoint y: 109, endPoint x: 287, endPoint y: 102, distance: 19.0
click at [269, 108] on textarea "Text" at bounding box center [358, 113] width 228 height 23
type textarea "**********"
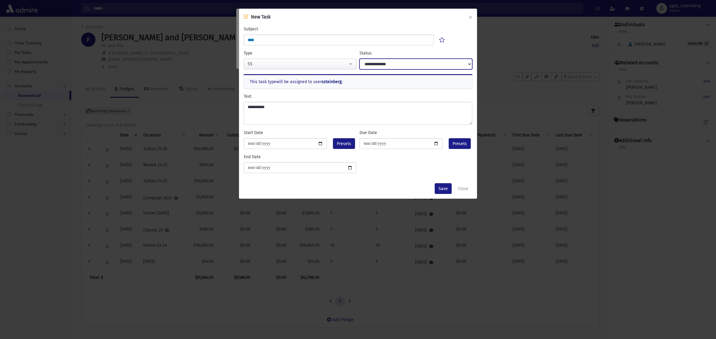
click at [366, 64] on select "**********" at bounding box center [415, 64] width 113 height 11
select select "****"
click at [359, 59] on select "**********" at bounding box center [415, 64] width 113 height 11
click at [345, 144] on span "Presets" at bounding box center [344, 144] width 14 height 6
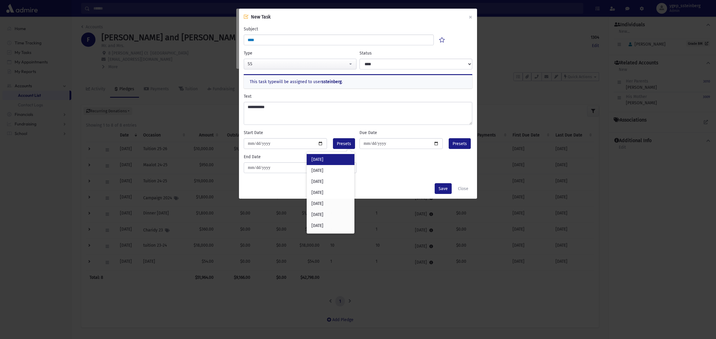
click at [340, 158] on div "Today" at bounding box center [330, 159] width 48 height 11
type input "**********"
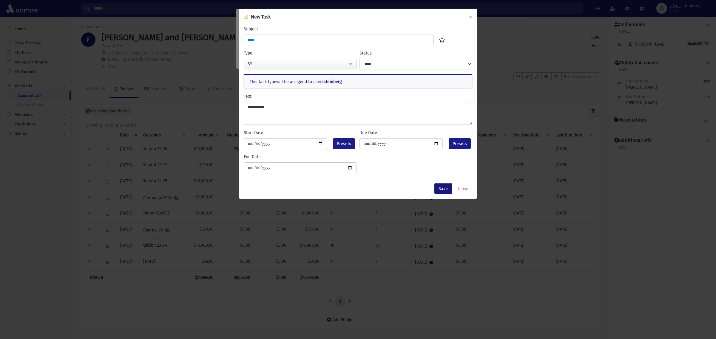
click at [442, 190] on button "Save" at bounding box center [442, 188] width 17 height 11
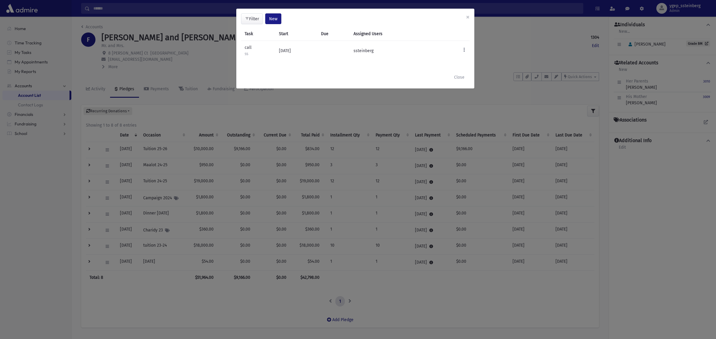
drag, startPoint x: 214, startPoint y: 55, endPoint x: 219, endPoint y: 55, distance: 4.8
click at [215, 55] on div "**********" at bounding box center [358, 169] width 716 height 339
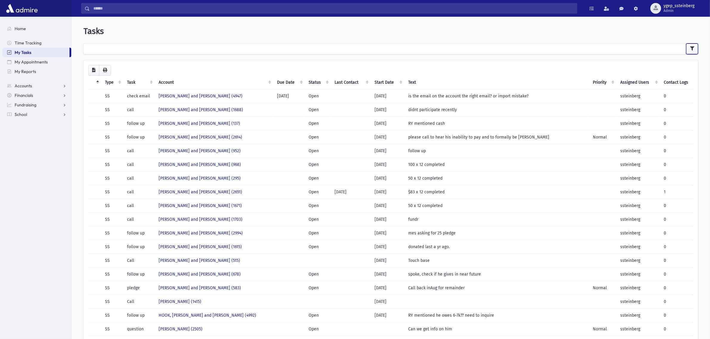
click at [689, 47] on button "button" at bounding box center [692, 49] width 12 height 11
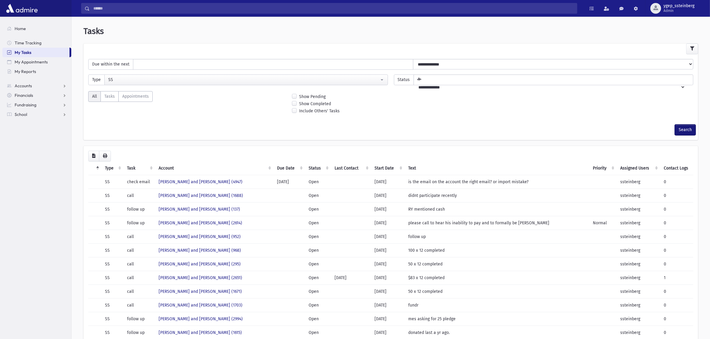
click at [688, 128] on button "Search" at bounding box center [685, 130] width 21 height 11
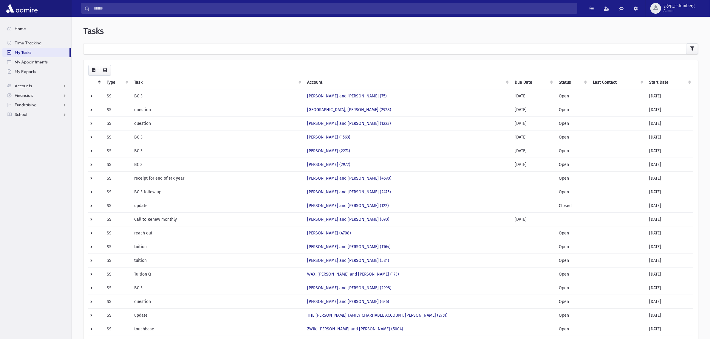
click at [649, 79] on th "Start Date" at bounding box center [669, 83] width 48 height 14
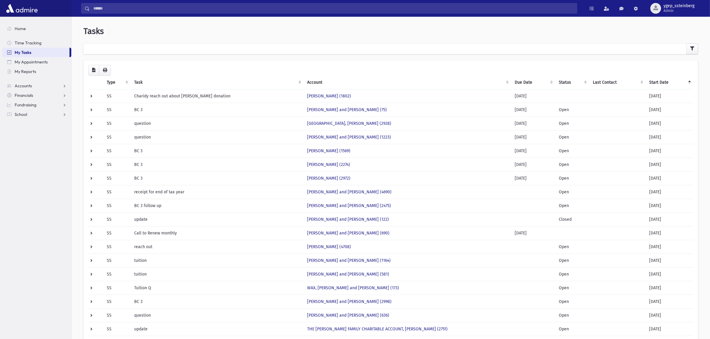
click at [654, 79] on th "Start Date" at bounding box center [669, 83] width 48 height 14
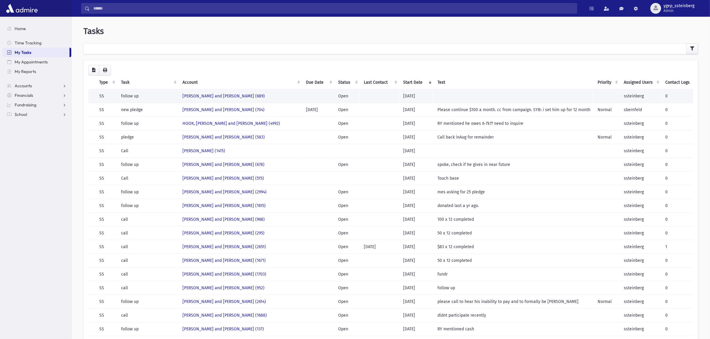
click at [269, 94] on td "[PERSON_NAME] and [PERSON_NAME] (689)" at bounding box center [241, 96] width 124 height 14
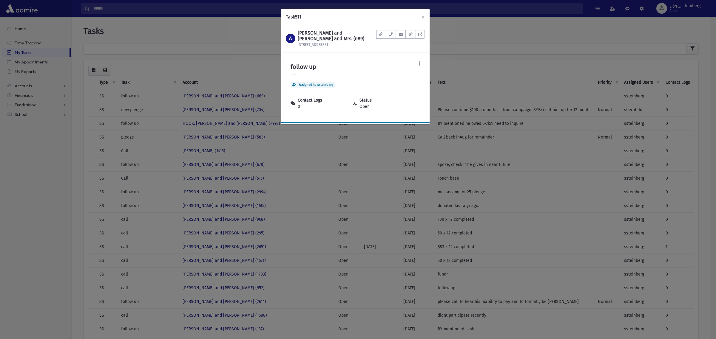
click at [412, 63] on div "follow up • Normal SS Assigned to ssteinberg Contact Logs 0 Status" at bounding box center [350, 89] width 128 height 63
click at [415, 64] on button at bounding box center [419, 63] width 11 height 11
click at [409, 110] on link "Mark Complete" at bounding box center [401, 112] width 48 height 11
click at [262, 66] on div "Task 511 × A [PERSON_NAME] and [PERSON_NAME] and Mrs. (689) [STREET_ADDRESS] Do…" at bounding box center [358, 169] width 716 height 339
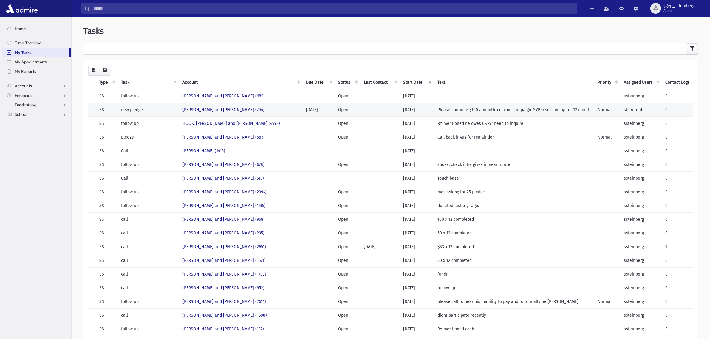
click at [267, 106] on td "[PERSON_NAME] and [PERSON_NAME] (704)" at bounding box center [241, 110] width 124 height 14
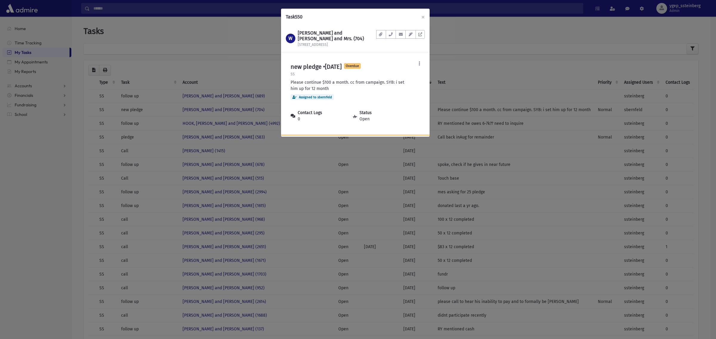
drag, startPoint x: 414, startPoint y: 55, endPoint x: 386, endPoint y: 90, distance: 44.8
click at [385, 92] on div "new pledge • [DATE] Overdue SS Please continue $100 a month. cc from campaign. …" at bounding box center [350, 96] width 128 height 76
click at [416, 64] on button at bounding box center [419, 63] width 11 height 11
click at [408, 78] on link "Edit" at bounding box center [401, 79] width 48 height 11
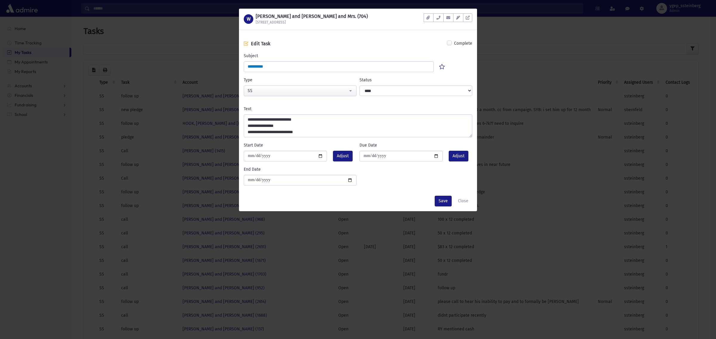
click at [454, 43] on label "Complete" at bounding box center [463, 43] width 18 height 7
click at [427, 87] on select "**********" at bounding box center [415, 91] width 113 height 11
select select "*********"
click at [359, 86] on select "**********" at bounding box center [415, 91] width 113 height 11
click at [444, 200] on button "Save" at bounding box center [442, 201] width 17 height 11
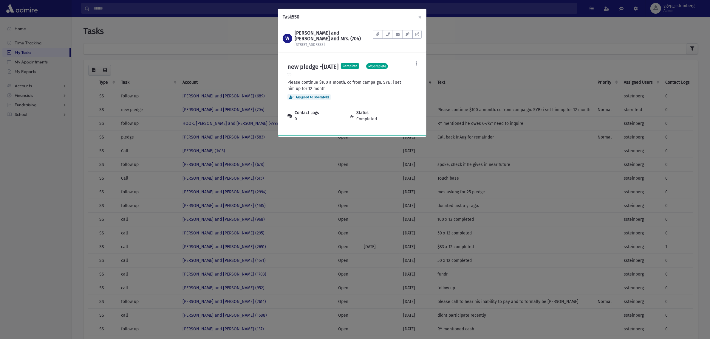
click at [245, 60] on div "Task 550 × W WALDMAN, Shmuel and Mindy, Rabbi and Mrs. (704) 10 Surrey Rd Docum…" at bounding box center [355, 169] width 710 height 339
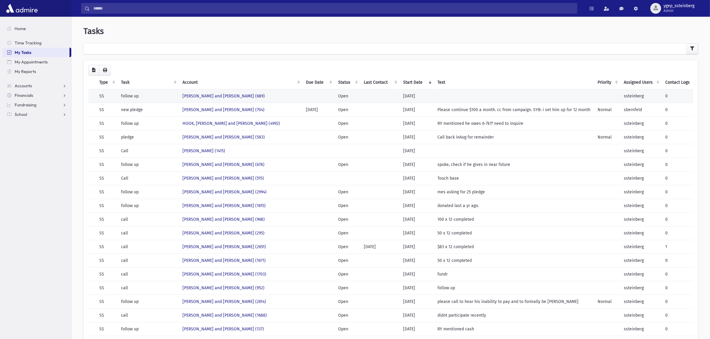
click at [261, 90] on td "ALPERT, Shmuel and Temi (689)" at bounding box center [241, 96] width 124 height 14
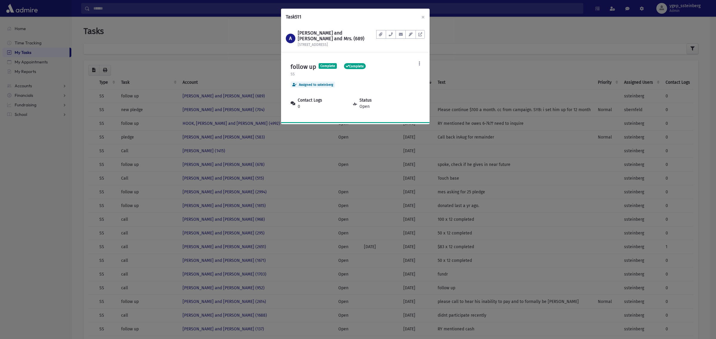
click at [423, 60] on div "Edit Add Contact Log Delete Mark Complete Postpone 1 day 1 week 2 weeks 1 month…" at bounding box center [419, 89] width 11 height 63
click at [420, 62] on button at bounding box center [419, 63] width 11 height 11
click at [405, 77] on link "Edit" at bounding box center [401, 79] width 48 height 11
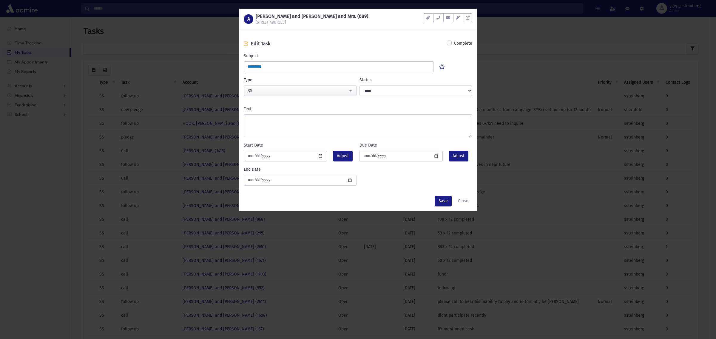
click at [212, 65] on div "A ALPERT, Shmuel and Temi, Rabbi and Mrs. (689) 600 Amsterdam Ave Documents No …" at bounding box center [358, 169] width 716 height 339
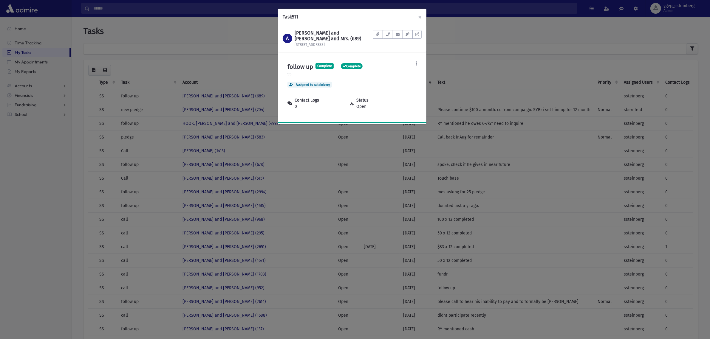
click at [241, 122] on div "Task 511 × A ALPERT, Shmuel and Temi, Rabbi and Mrs. (689) 600 Amsterdam Ave Do…" at bounding box center [355, 169] width 710 height 339
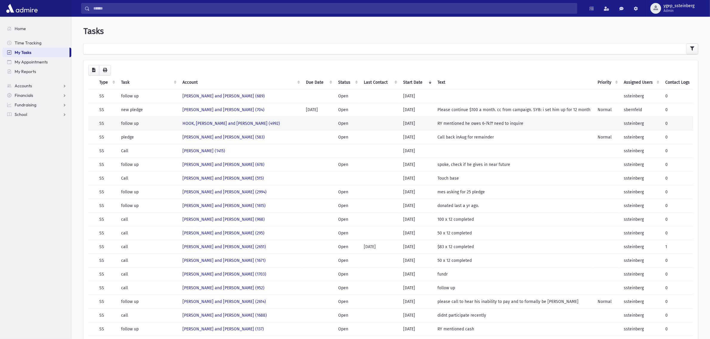
click at [257, 122] on td "HOOK, [PERSON_NAME] and [PERSON_NAME] (4992)" at bounding box center [241, 124] width 124 height 14
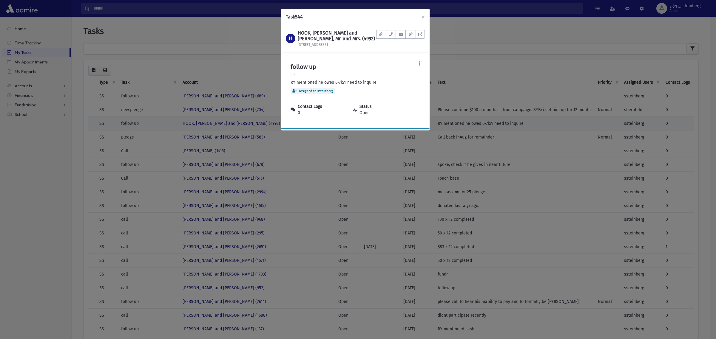
click at [257, 122] on div "Task 544 × H HOOK, Yoni and Nechie, Mr. and Mrs. (4992) 6 Deerwood Rd Documents…" at bounding box center [358, 169] width 716 height 339
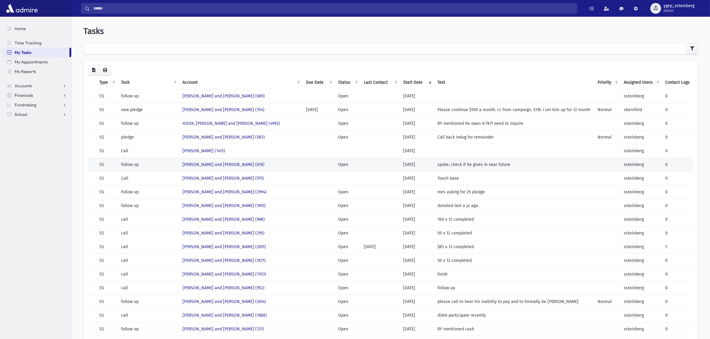
click at [278, 164] on td "[PERSON_NAME] and [PERSON_NAME] (678)" at bounding box center [241, 165] width 124 height 14
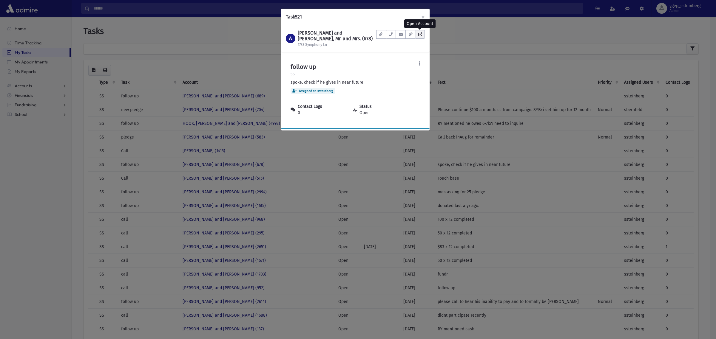
click at [419, 33] on icon at bounding box center [420, 34] width 4 height 4
click at [241, 65] on div "Task 521 × A ABRAMCZYK, Naftoli and Chana, Mr. and Mrs. (678) 1733 Symphony Ln …" at bounding box center [358, 169] width 716 height 339
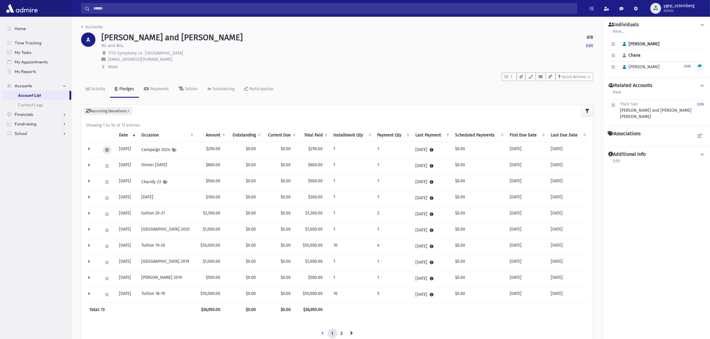
click at [104, 147] on button at bounding box center [107, 150] width 9 height 9
click at [93, 88] on div "Activity" at bounding box center [97, 88] width 15 height 5
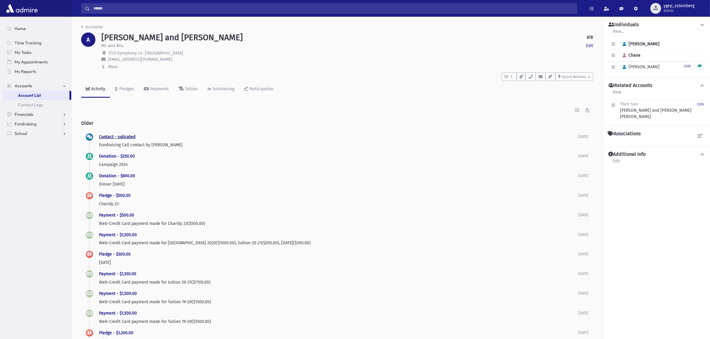
click at [117, 136] on link "Contact - solicated" at bounding box center [117, 136] width 36 height 5
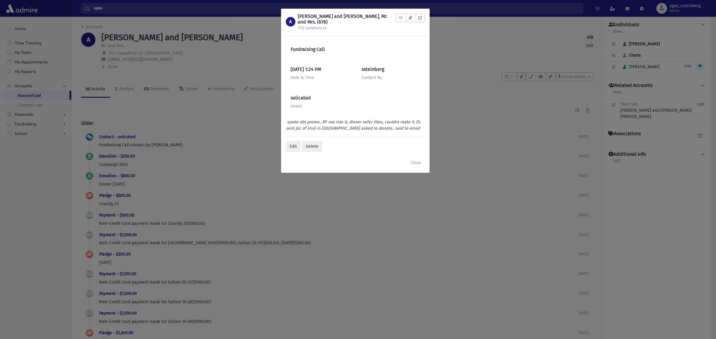
click at [114, 115] on div "A ABRAMCZYK, Naftoli and Chana, Mr. and Mrs. (678) 1733 Symphony Ln To Do's No …" at bounding box center [358, 169] width 716 height 339
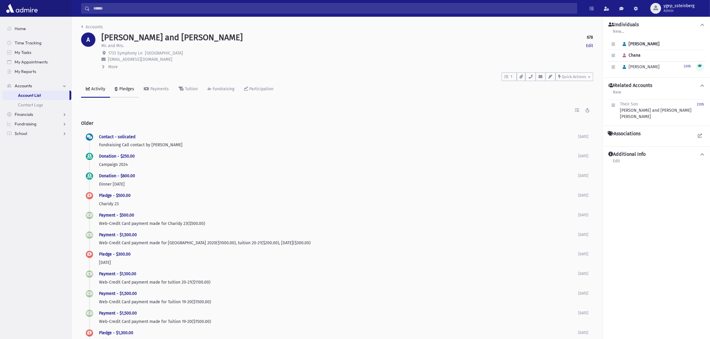
click at [122, 90] on div "Pledges" at bounding box center [126, 88] width 16 height 5
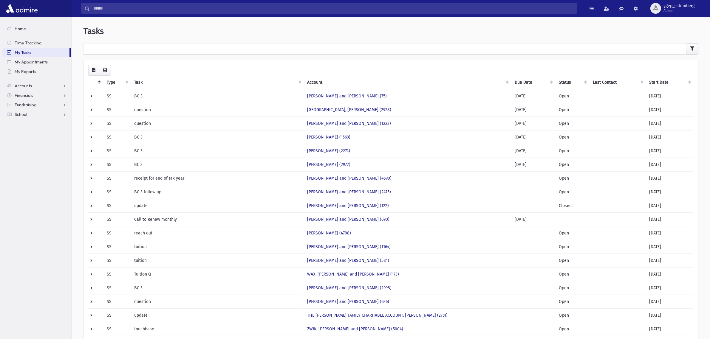
click at [658, 82] on th "Start Date" at bounding box center [669, 83] width 48 height 14
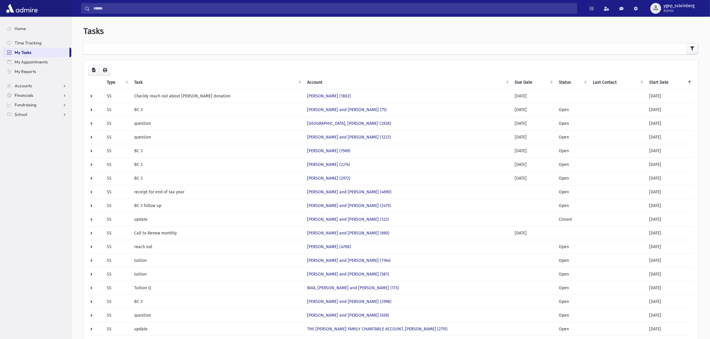
click at [656, 80] on th "Start Date" at bounding box center [669, 83] width 48 height 14
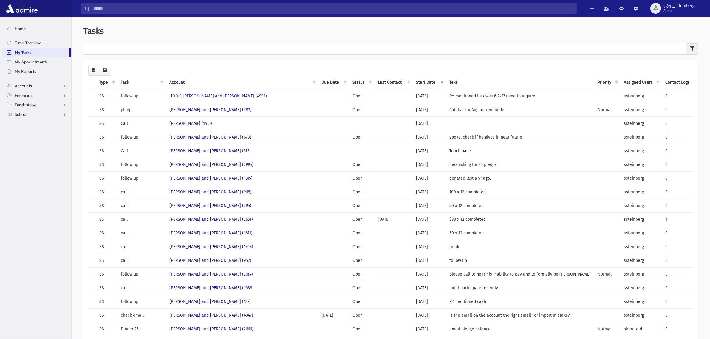
click at [686, 46] on div at bounding box center [390, 49] width 614 height 11
click at [695, 47] on button "button" at bounding box center [692, 49] width 12 height 11
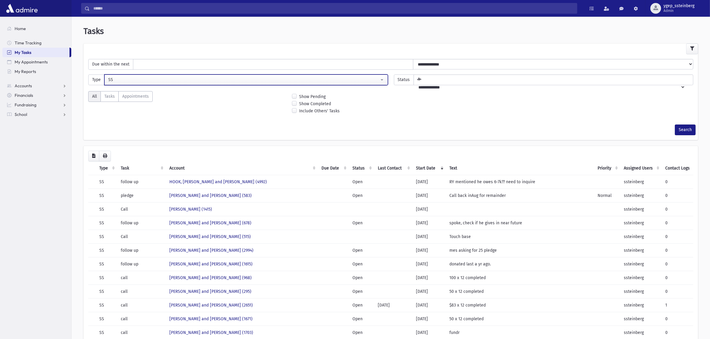
click at [119, 83] on div "SS" at bounding box center [243, 80] width 271 height 6
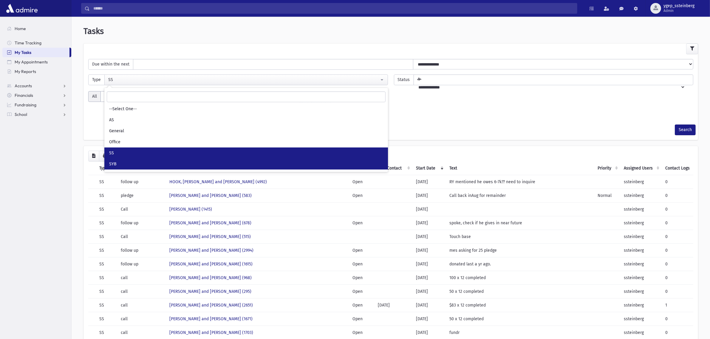
click at [129, 162] on link "SYB" at bounding box center [246, 164] width 284 height 11
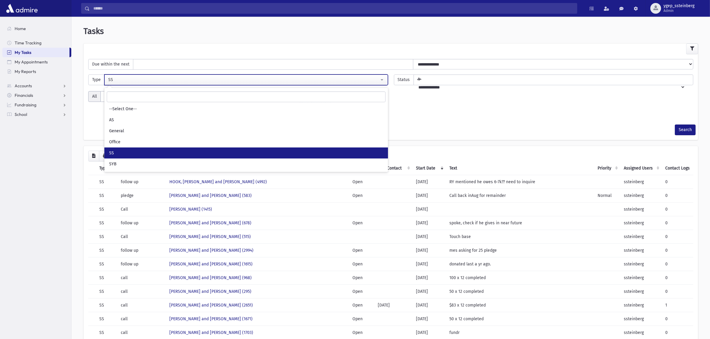
select select "*"
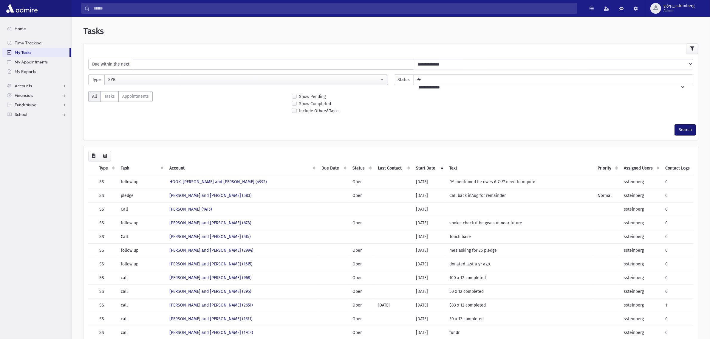
click at [680, 129] on button "Search" at bounding box center [685, 130] width 21 height 11
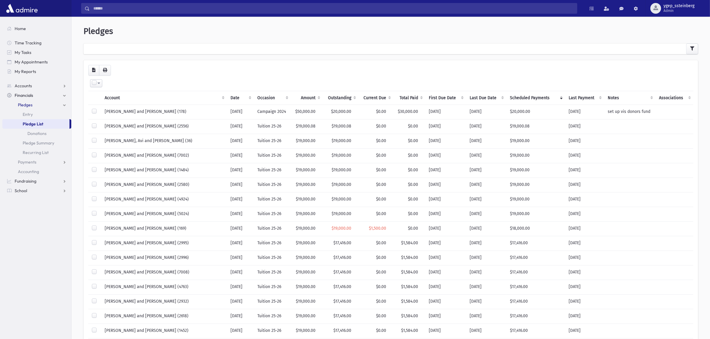
click at [108, 5] on input "Search" at bounding box center [333, 8] width 487 height 11
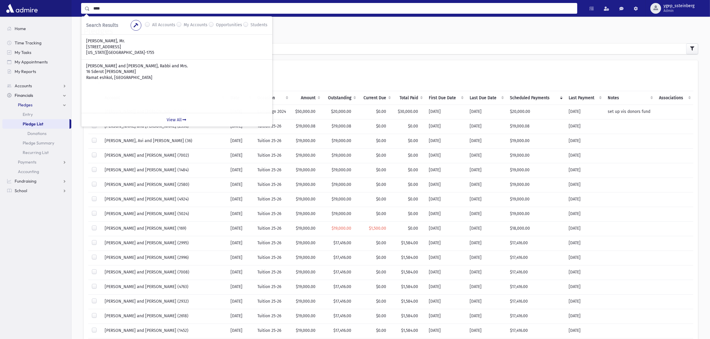
type input "****"
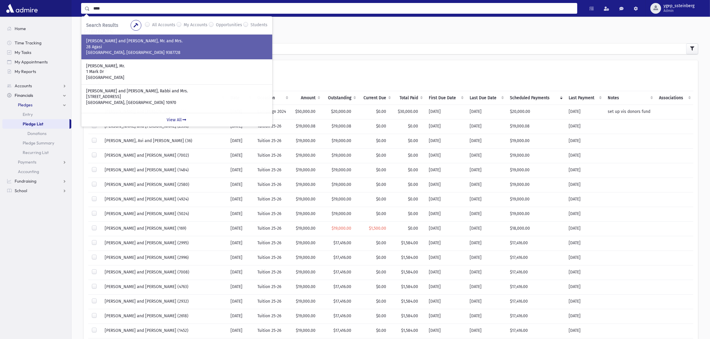
click at [142, 44] on p "LEDERMAN, Shraga and Hindy, Mr. and Mrs." at bounding box center [176, 41] width 181 height 6
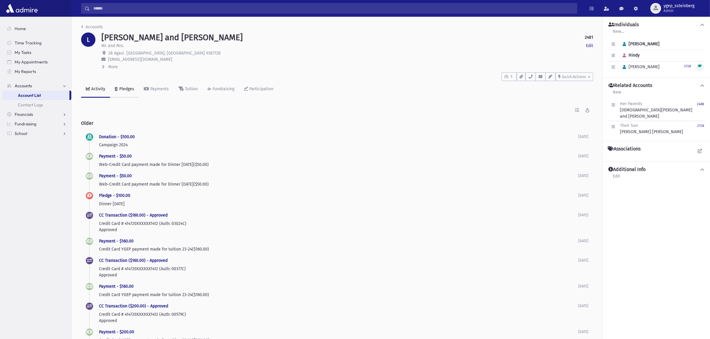
click at [115, 91] on link "Pledges" at bounding box center [124, 89] width 29 height 17
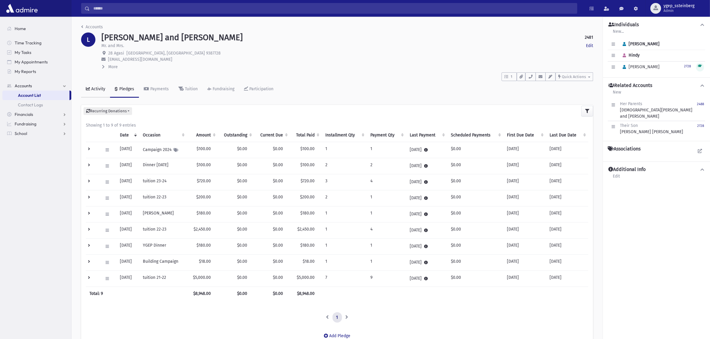
click at [94, 89] on div "Activity" at bounding box center [97, 88] width 15 height 5
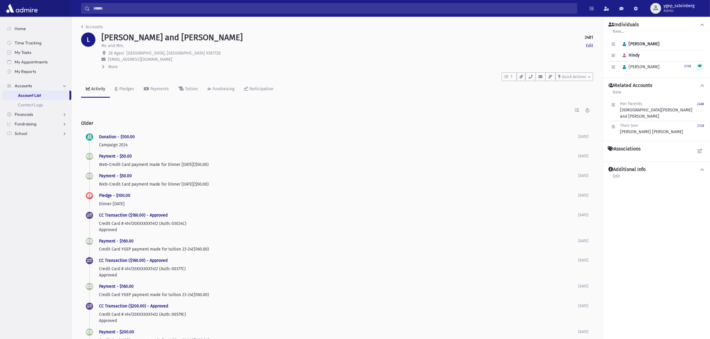
click at [115, 119] on h2 "Older" at bounding box center [337, 123] width 512 height 15
click at [509, 76] on span "1" at bounding box center [511, 76] width 5 height 5
click at [128, 89] on div "Pledges" at bounding box center [126, 88] width 16 height 5
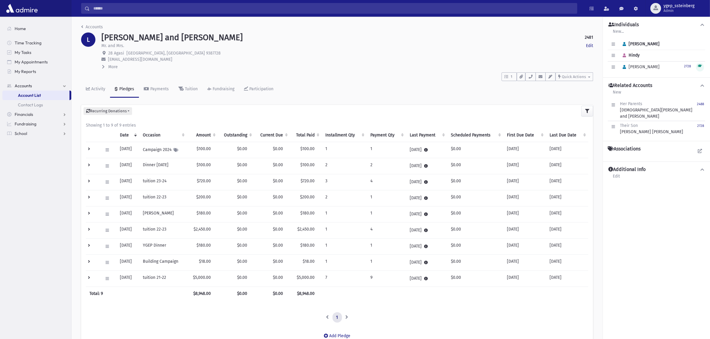
click at [87, 198] on td at bounding box center [92, 198] width 13 height 16
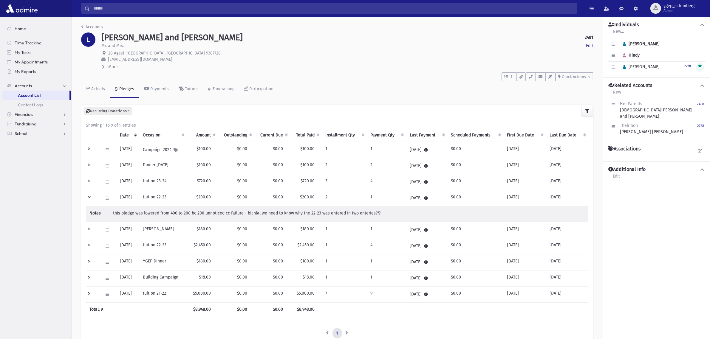
click at [87, 198] on td at bounding box center [92, 198] width 13 height 16
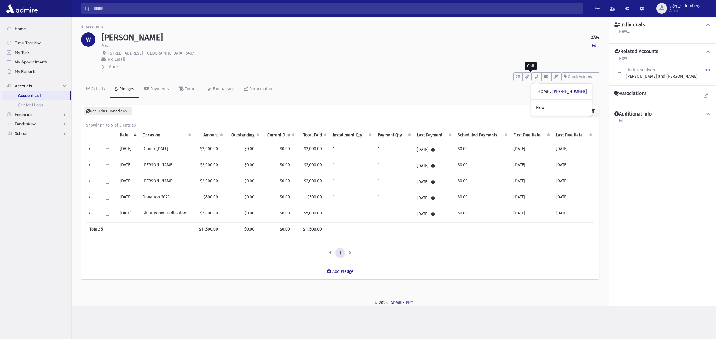
click at [95, 8] on input "Search" at bounding box center [336, 8] width 493 height 11
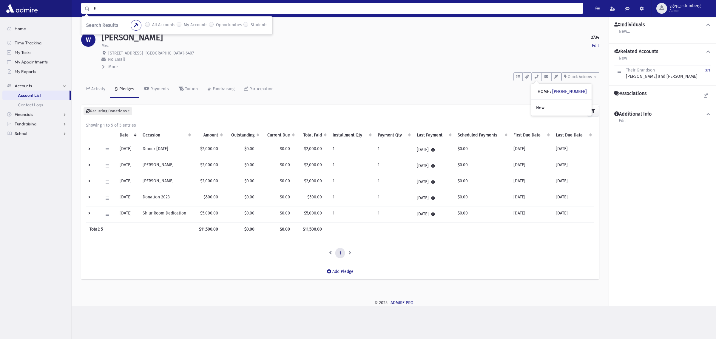
type input "*"
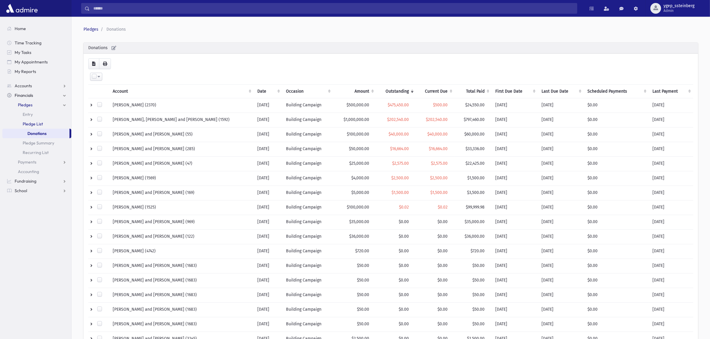
click at [43, 123] on link "Pledge List" at bounding box center [36, 124] width 69 height 10
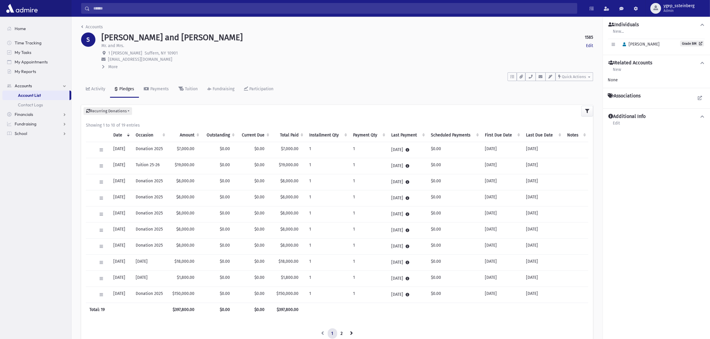
click at [110, 8] on input "Search" at bounding box center [333, 8] width 487 height 11
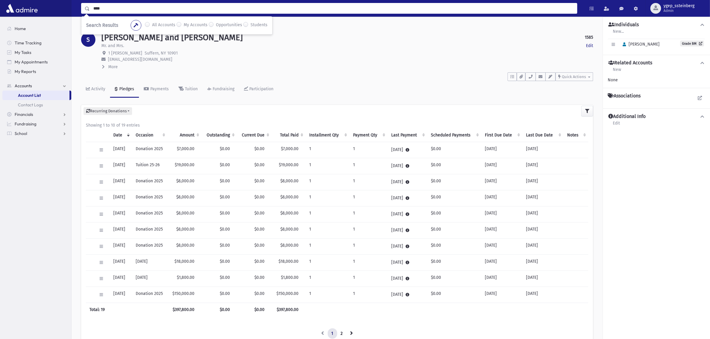
type input "****"
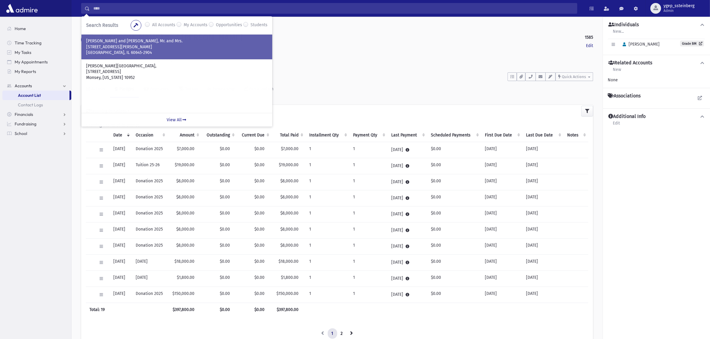
click at [108, 38] on p "POLSTEIN, Mordy and Aliza, Mr. and Mrs." at bounding box center [176, 41] width 181 height 6
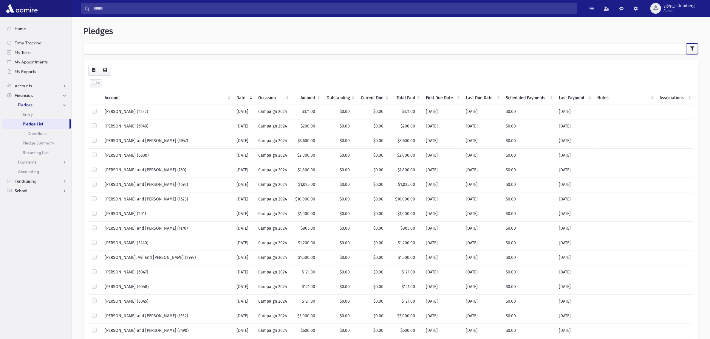
click at [691, 47] on icon "button" at bounding box center [692, 49] width 4 height 4
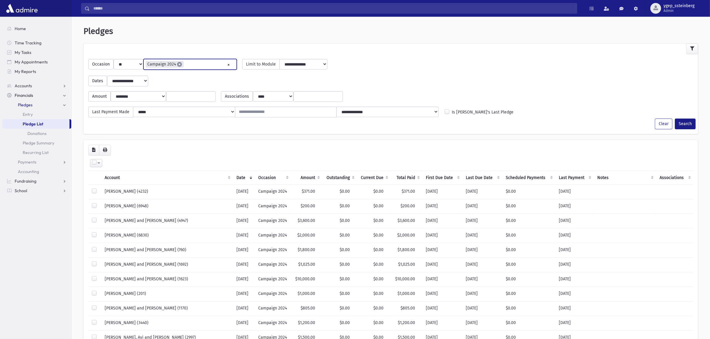
click at [180, 66] on span "×" at bounding box center [179, 64] width 5 height 5
select select
click at [478, 73] on div "**********" at bounding box center [390, 79] width 611 height 16
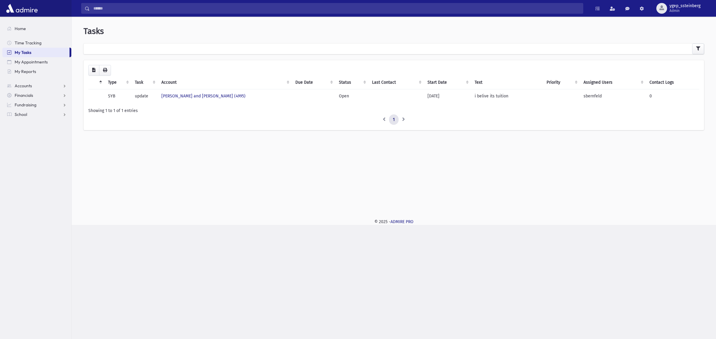
click at [102, 8] on input "Search" at bounding box center [336, 8] width 493 height 11
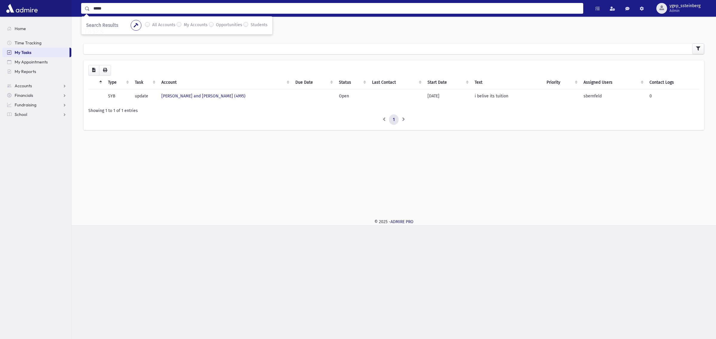
type input "*****"
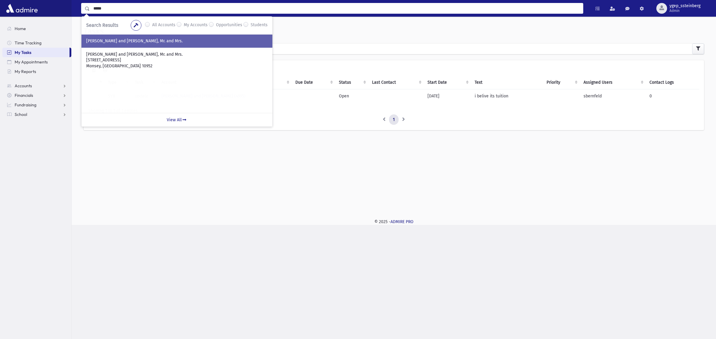
click at [128, 38] on p "GULKOWITZ, Chaim and Bena, Mr. and Mrs." at bounding box center [176, 41] width 181 height 6
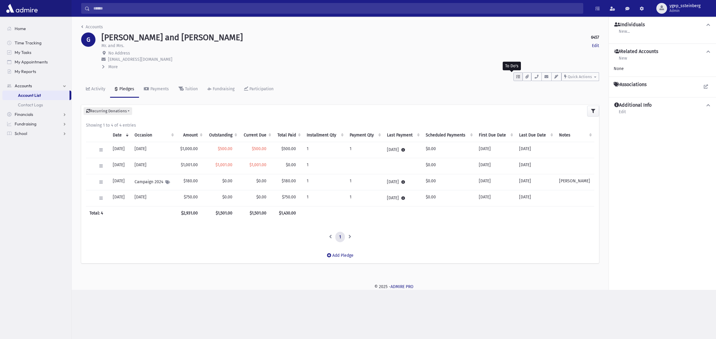
click at [519, 78] on icon "button" at bounding box center [518, 77] width 4 height 4
click at [538, 112] on link "Show List" at bounding box center [549, 114] width 72 height 14
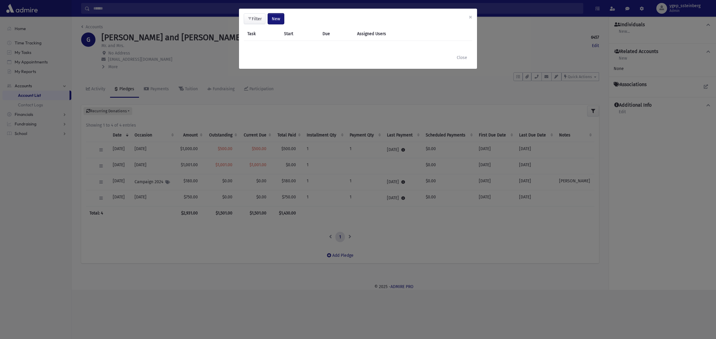
click at [277, 18] on span "New" at bounding box center [276, 18] width 8 height 5
click at [272, 28] on div "Task Appointment" at bounding box center [261, 40] width 48 height 27
click at [277, 20] on span "New" at bounding box center [276, 18] width 8 height 5
click at [274, 34] on link "Task" at bounding box center [261, 34] width 48 height 11
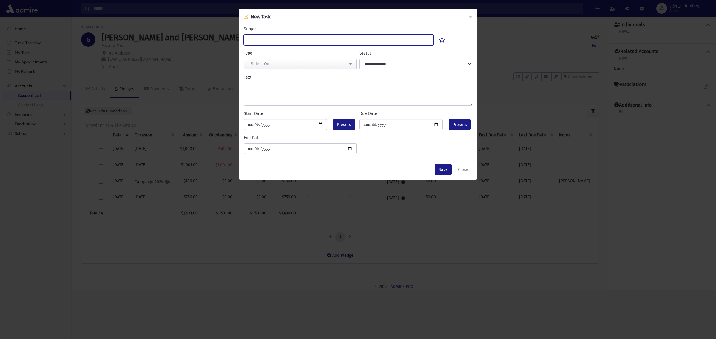
click at [272, 38] on input "Subject" at bounding box center [339, 40] width 190 height 11
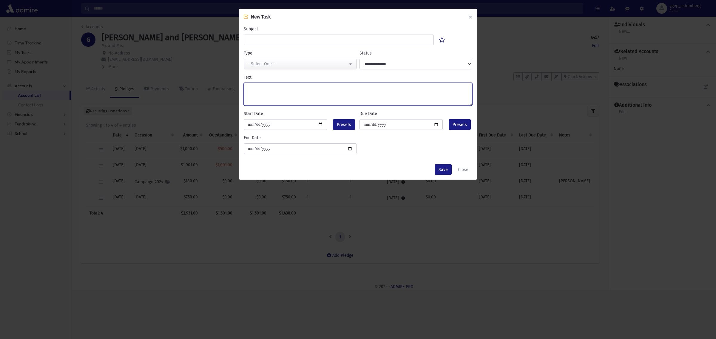
click at [271, 88] on textarea "Text" at bounding box center [358, 94] width 228 height 23
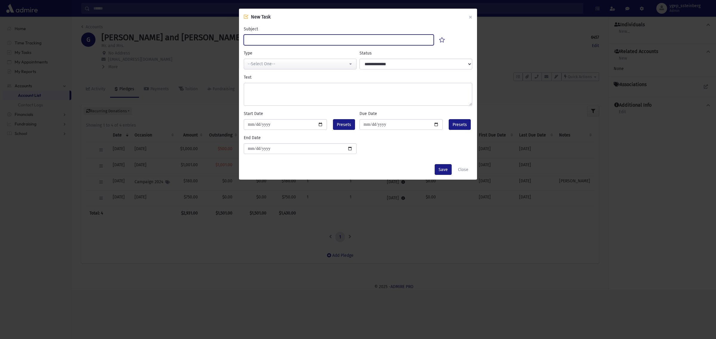
click at [258, 42] on input "Subject" at bounding box center [339, 40] width 190 height 11
type input "******"
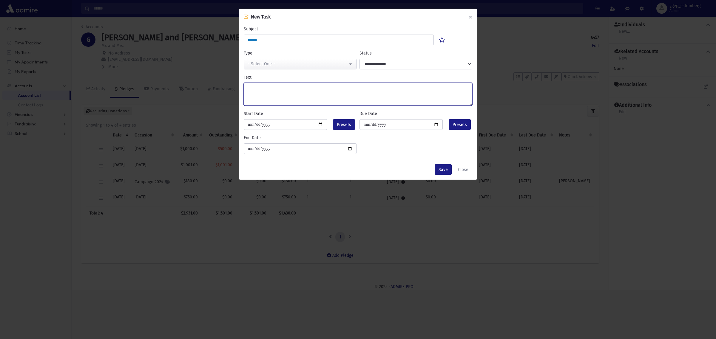
click at [280, 85] on textarea "Text" at bounding box center [358, 94] width 228 height 23
drag, startPoint x: 283, startPoint y: 87, endPoint x: 277, endPoint y: 88, distance: 6.6
click at [277, 88] on textarea "**********" at bounding box center [358, 94] width 228 height 23
type textarea "**********"
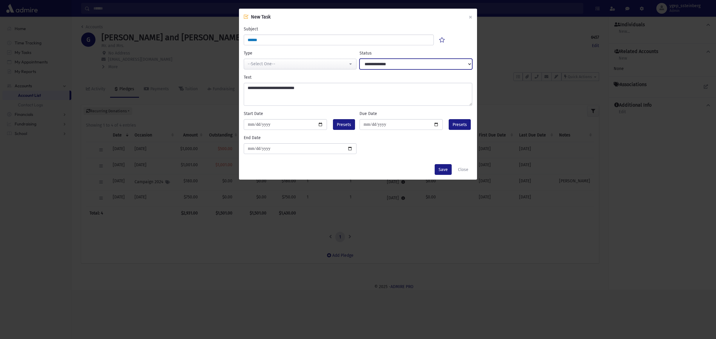
drag, startPoint x: 384, startPoint y: 64, endPoint x: 384, endPoint y: 69, distance: 5.1
click at [384, 64] on select "**********" at bounding box center [415, 64] width 113 height 11
select select "****"
click at [359, 59] on select "**********" at bounding box center [415, 64] width 113 height 11
click at [338, 123] on span "Presets" at bounding box center [344, 125] width 14 height 6
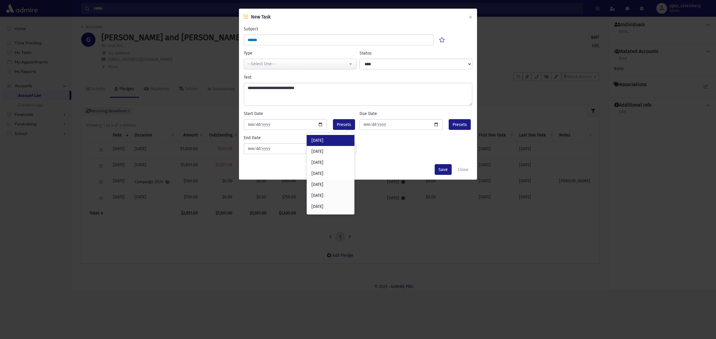
click at [340, 138] on div "Today" at bounding box center [330, 140] width 48 height 11
type input "**********"
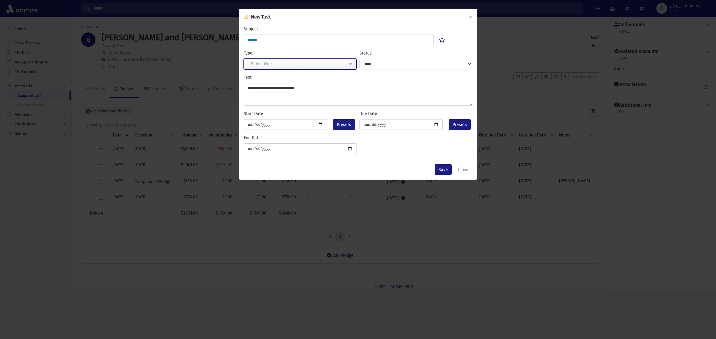
click at [273, 64] on div "--Select One--" at bounding box center [297, 64] width 100 height 6
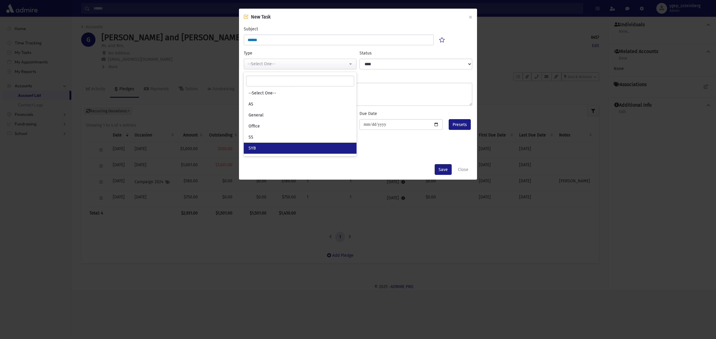
click at [279, 146] on link "SYB" at bounding box center [300, 148] width 113 height 11
select select "*"
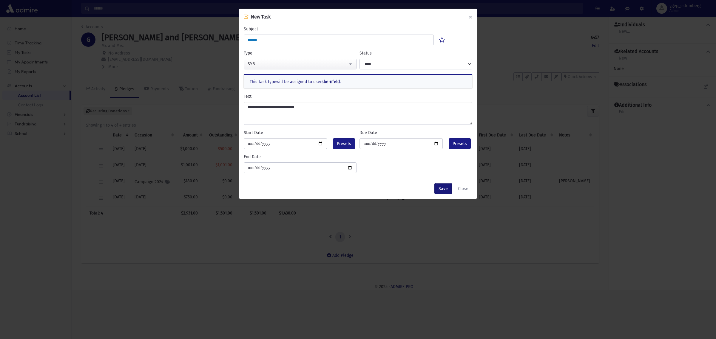
click at [446, 189] on button "Save" at bounding box center [442, 188] width 17 height 11
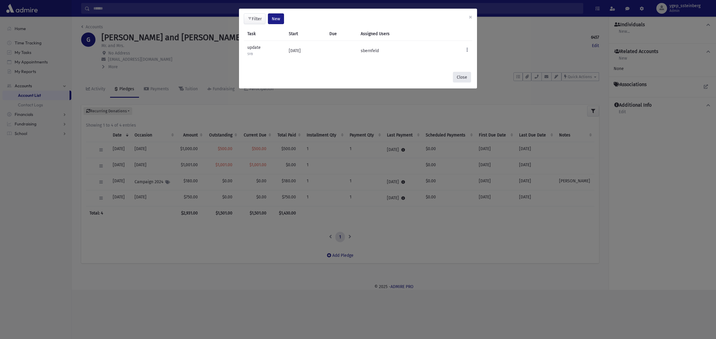
click at [458, 77] on button "Close" at bounding box center [462, 77] width 18 height 11
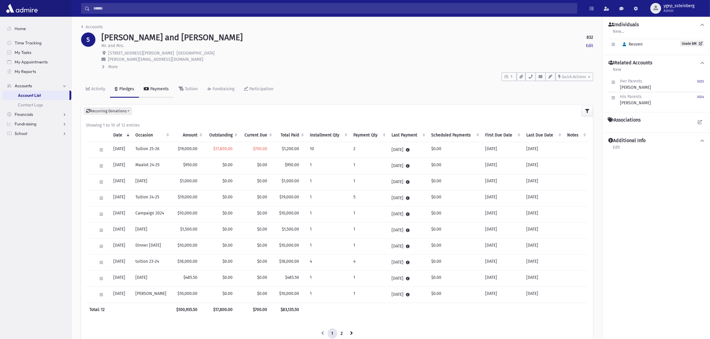
click at [153, 89] on div "Payments" at bounding box center [159, 88] width 20 height 5
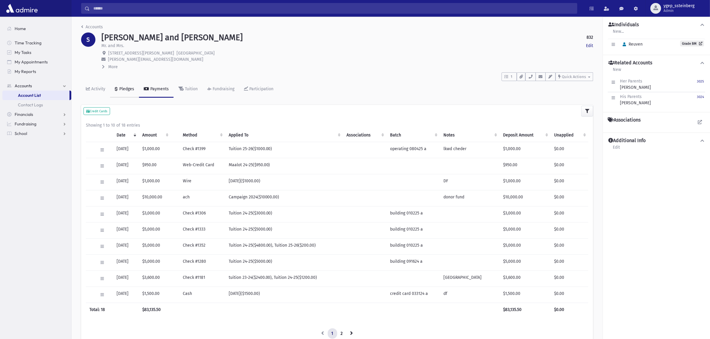
click at [125, 89] on div "Pledges" at bounding box center [126, 88] width 16 height 5
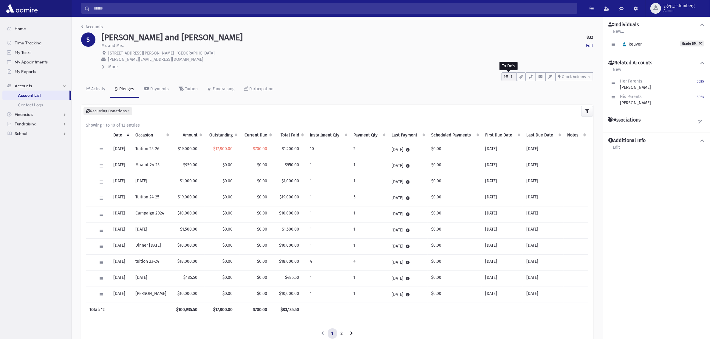
click at [509, 75] on span "1" at bounding box center [511, 76] width 5 height 5
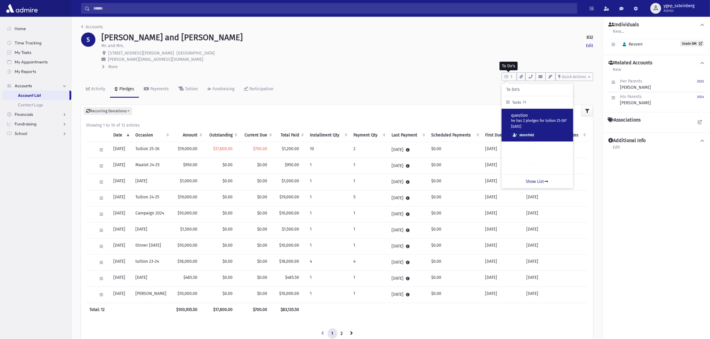
click at [529, 117] on p "question" at bounding box center [539, 116] width 57 height 6
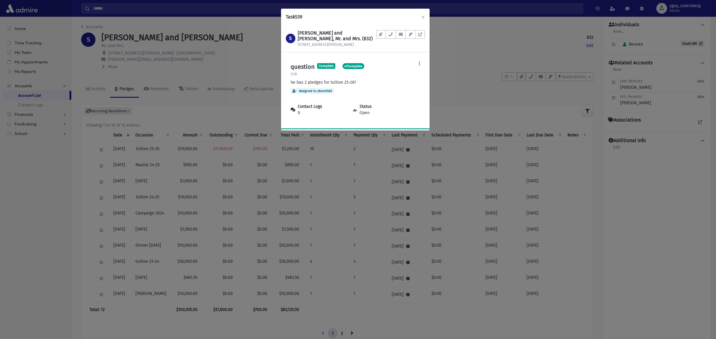
click at [475, 57] on div "Task 539 × S [PERSON_NAME] and [PERSON_NAME], Mr. and Mrs. (832) [STREET_ADDRES…" at bounding box center [358, 169] width 716 height 339
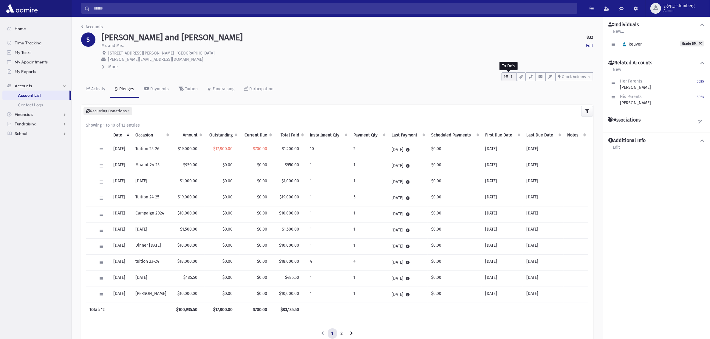
click at [510, 74] on button "1" at bounding box center [508, 76] width 15 height 9
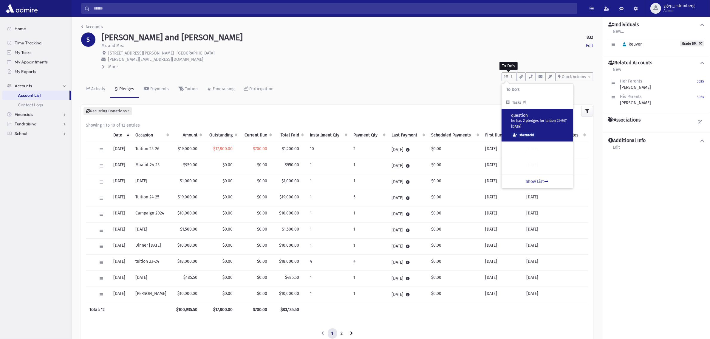
click at [537, 124] on div "question he has 2 pledges for tuition 25-26? [DATE] [GEOGRAPHIC_DATA]" at bounding box center [537, 126] width 62 height 26
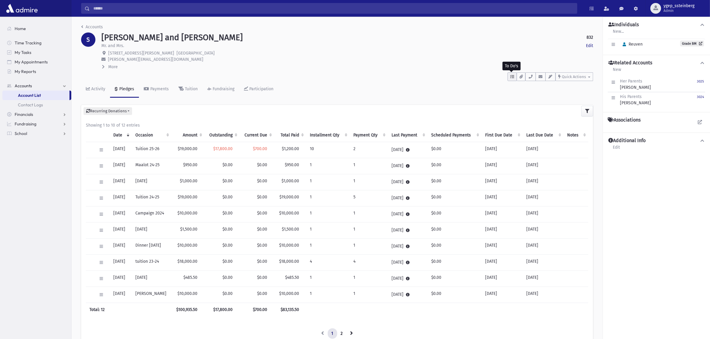
click at [510, 75] on icon "button" at bounding box center [512, 77] width 4 height 4
click at [535, 115] on link "Show List" at bounding box center [543, 114] width 72 height 14
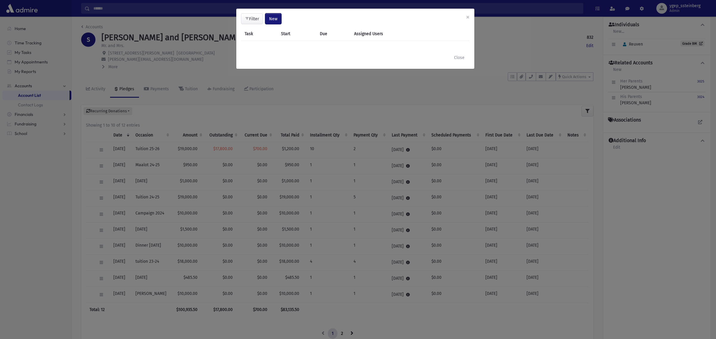
click at [269, 15] on button "New" at bounding box center [273, 18] width 16 height 11
click at [260, 34] on link "Task" at bounding box center [258, 34] width 48 height 11
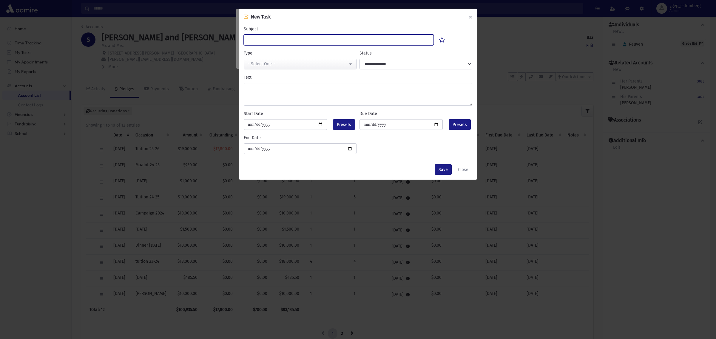
click at [273, 41] on input "Subject" at bounding box center [339, 40] width 190 height 11
type input "****"
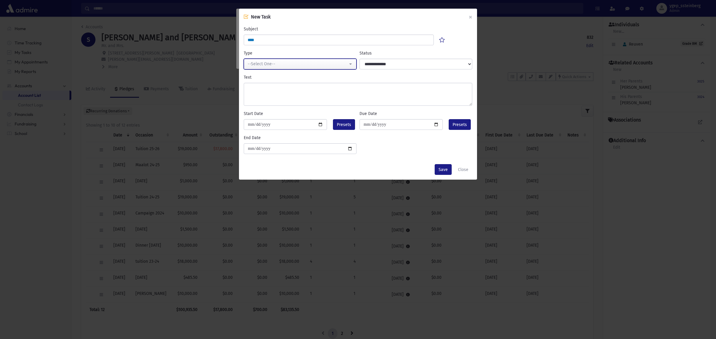
click at [275, 62] on div "--Select One--" at bounding box center [297, 64] width 100 height 6
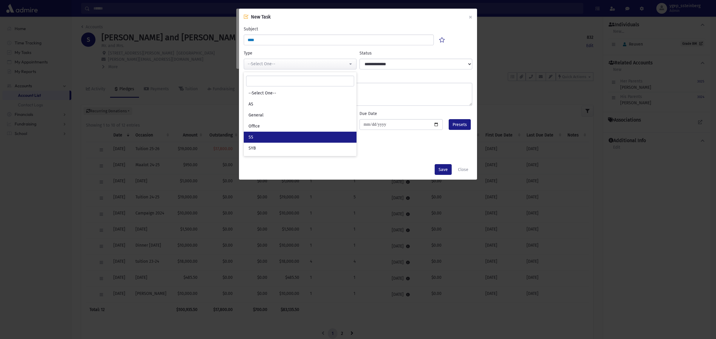
click at [264, 137] on link "SS" at bounding box center [300, 137] width 113 height 11
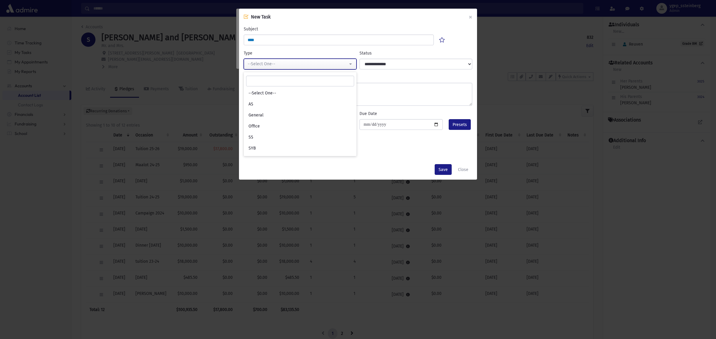
select select "*"
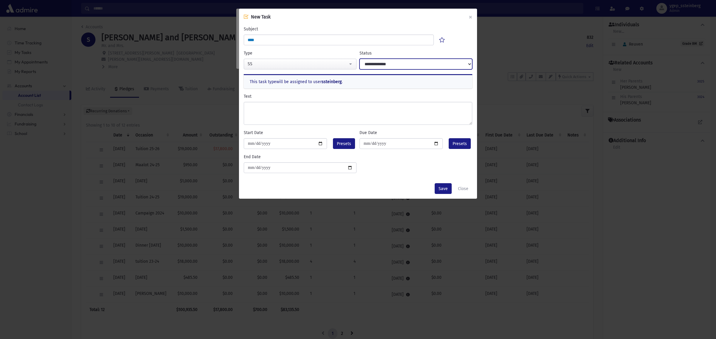
click at [377, 65] on select "**********" at bounding box center [415, 64] width 113 height 11
select select "****"
click at [359, 59] on select "**********" at bounding box center [415, 64] width 113 height 11
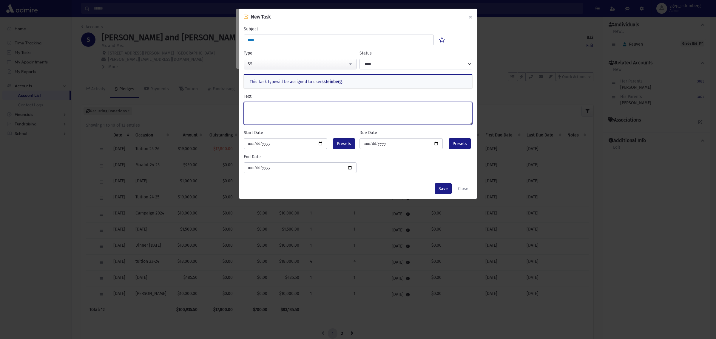
click at [276, 113] on textarea "Text" at bounding box center [358, 113] width 228 height 23
type textarea "**********"
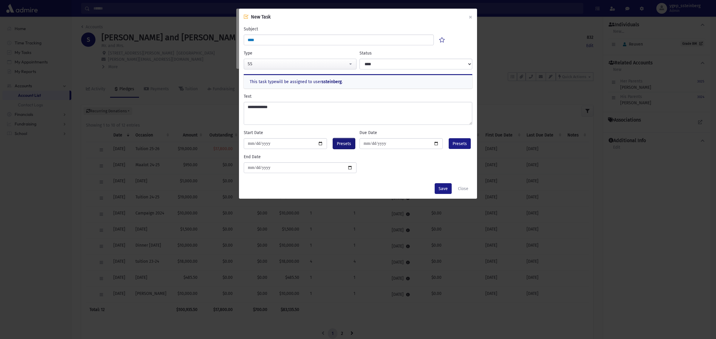
click at [339, 141] on span "Presets" at bounding box center [344, 144] width 14 height 6
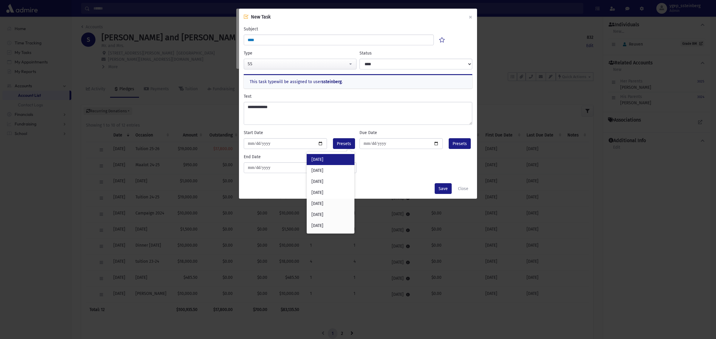
click at [340, 156] on div "Today" at bounding box center [330, 159] width 48 height 11
type input "**********"
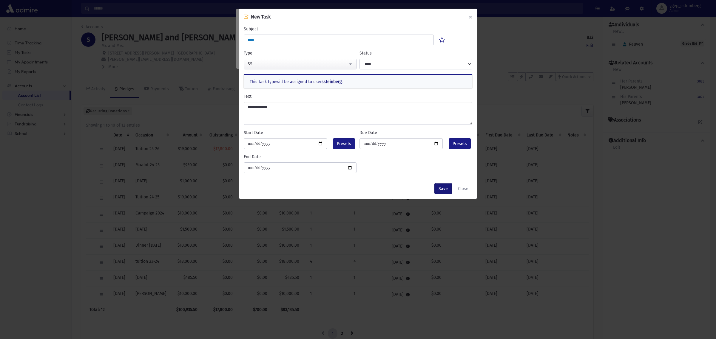
click at [439, 188] on button "Save" at bounding box center [442, 188] width 17 height 11
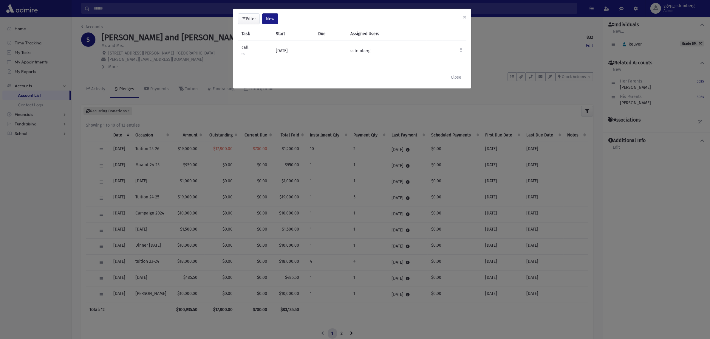
drag, startPoint x: 520, startPoint y: 49, endPoint x: 576, endPoint y: 75, distance: 62.4
click at [521, 49] on div "**********" at bounding box center [355, 169] width 710 height 339
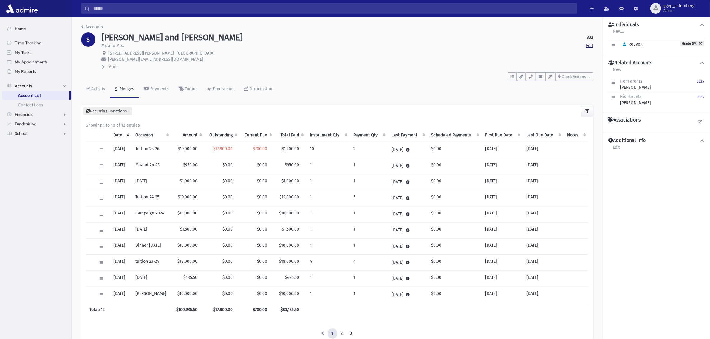
click at [591, 44] on link "Edit" at bounding box center [589, 46] width 7 height 6
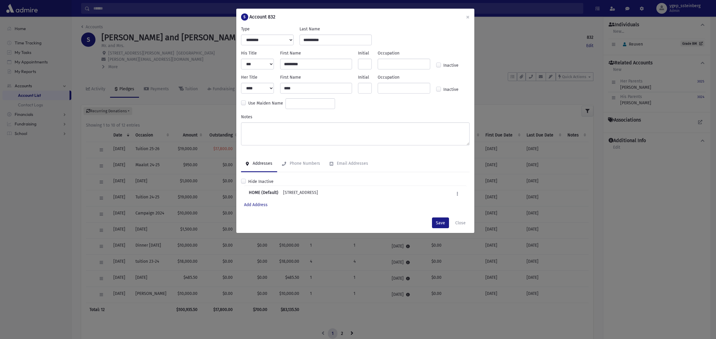
click at [551, 55] on div "**********" at bounding box center [358, 169] width 716 height 339
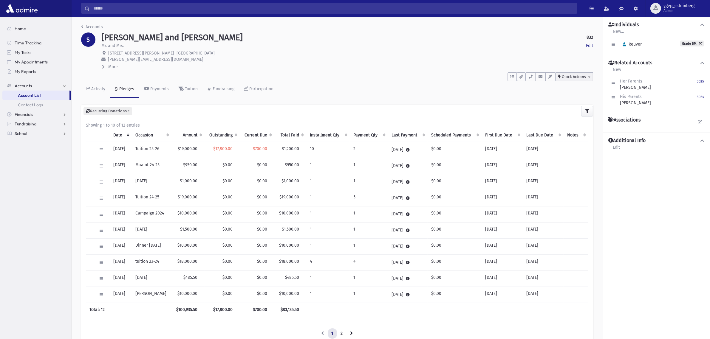
click at [575, 79] on button "Quick Actions" at bounding box center [574, 76] width 38 height 9
click at [573, 93] on span "New Contact Log" at bounding box center [580, 91] width 33 height 5
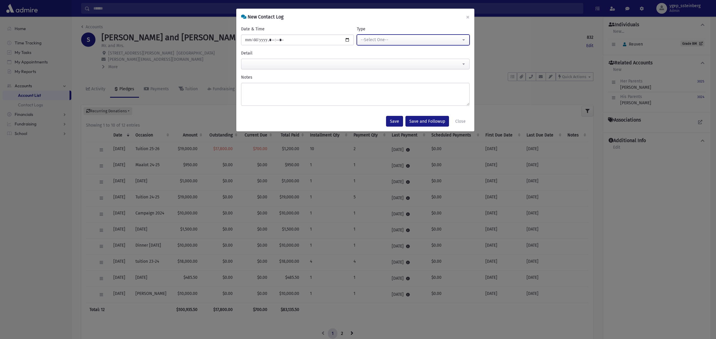
click at [398, 42] on div "--Select One--" at bounding box center [410, 40] width 100 height 6
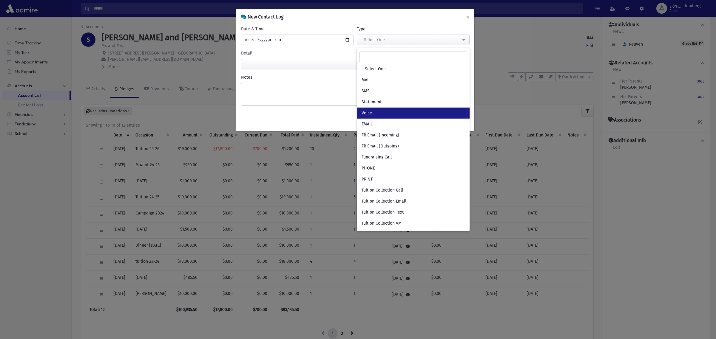
click at [377, 111] on link "Voice" at bounding box center [413, 113] width 113 height 11
select select "*"
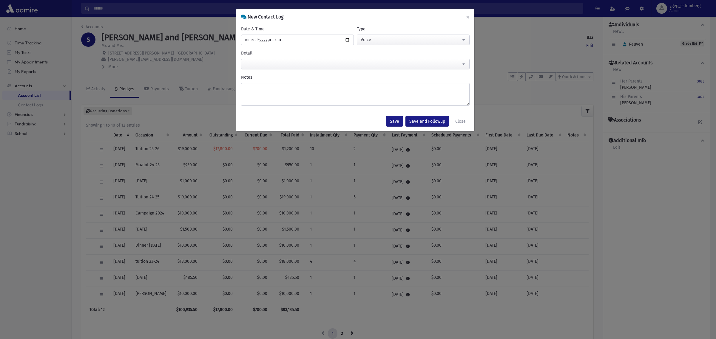
click at [259, 64] on span at bounding box center [355, 64] width 228 height 11
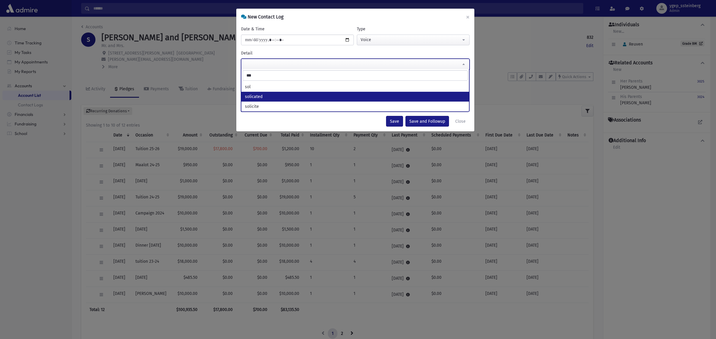
type input "***"
select select "*********"
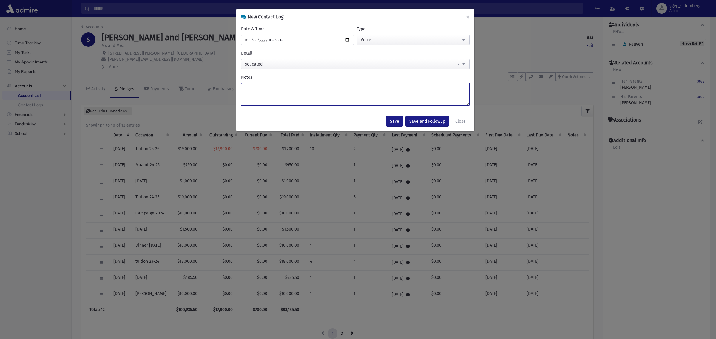
click at [262, 93] on textarea "Notes" at bounding box center [355, 94] width 228 height 23
type textarea "***"
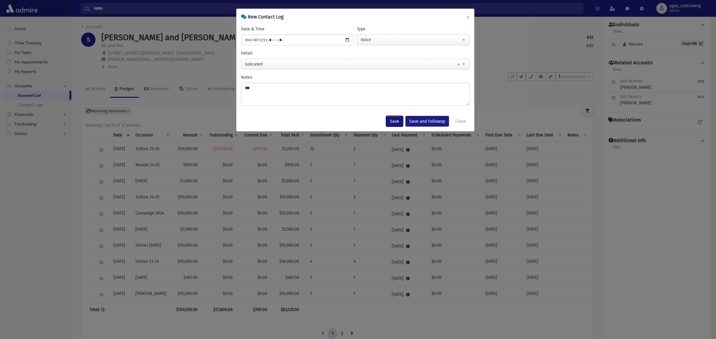
click at [395, 117] on button "Save" at bounding box center [394, 121] width 17 height 11
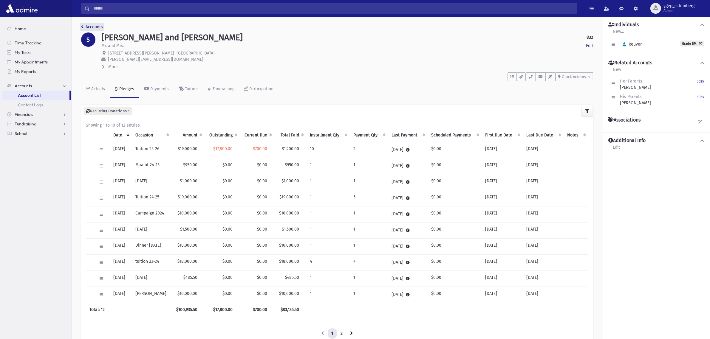
click at [90, 25] on link "Accounts" at bounding box center [92, 26] width 22 height 5
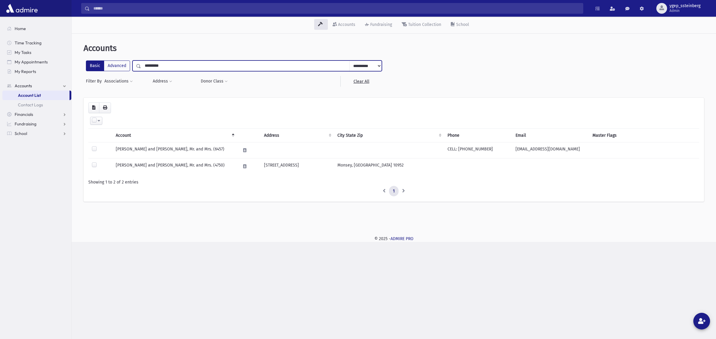
drag, startPoint x: 129, startPoint y: 61, endPoint x: 91, endPoint y: 54, distance: 38.8
click at [90, 55] on div "**********" at bounding box center [393, 125] width 639 height 179
type input "*****"
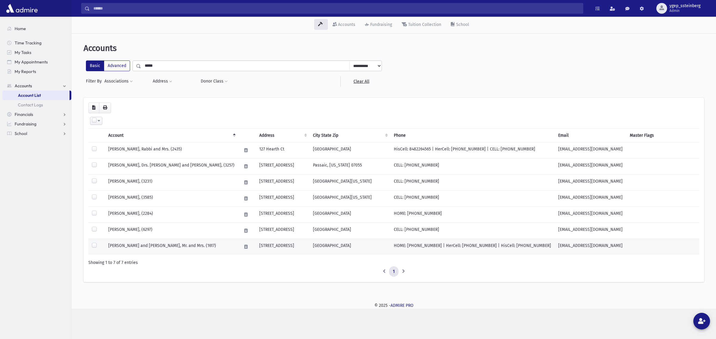
click at [155, 244] on td "[PERSON_NAME] and [PERSON_NAME], Mr. and Mrs. (1617)" at bounding box center [171, 247] width 133 height 16
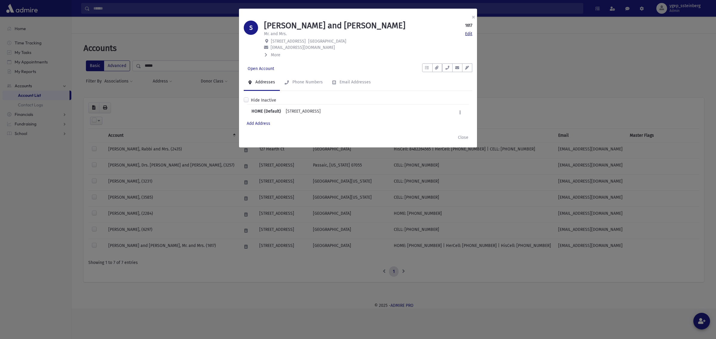
click at [469, 34] on link "Edit" at bounding box center [468, 34] width 7 height 6
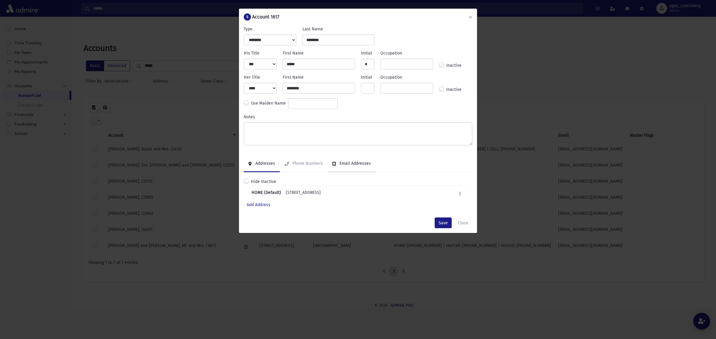
click at [357, 163] on div "Email Addresses" at bounding box center [354, 163] width 32 height 5
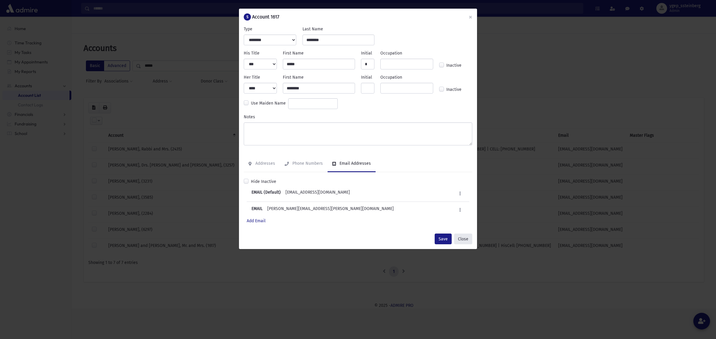
click at [464, 239] on button "Close" at bounding box center [463, 239] width 18 height 11
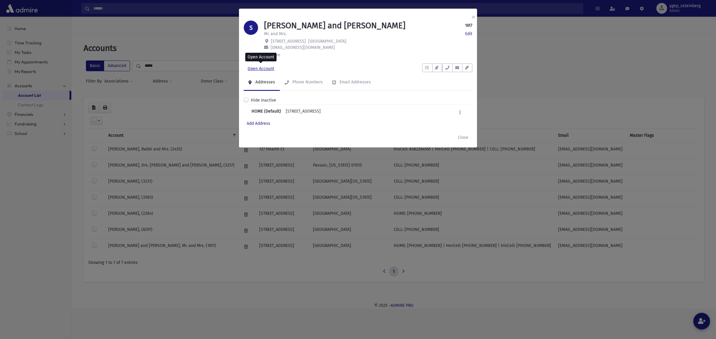
click at [262, 68] on link "Open Account" at bounding box center [261, 69] width 34 height 11
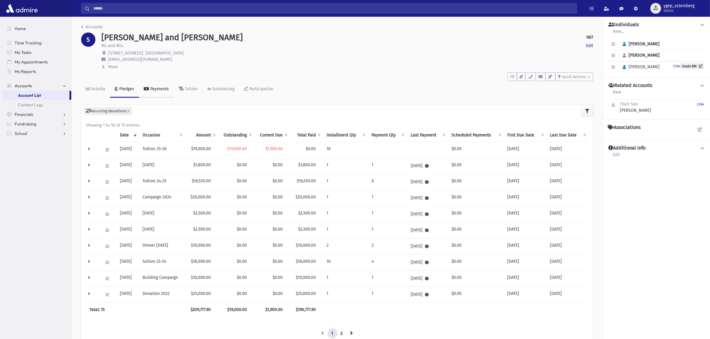
click at [153, 85] on link "Payments" at bounding box center [156, 89] width 35 height 17
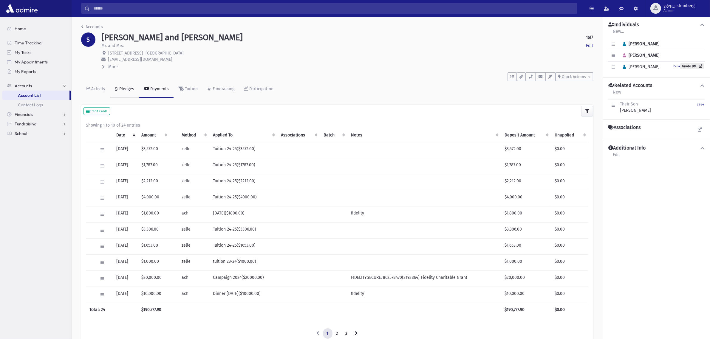
click at [125, 88] on div "Pledges" at bounding box center [126, 88] width 16 height 5
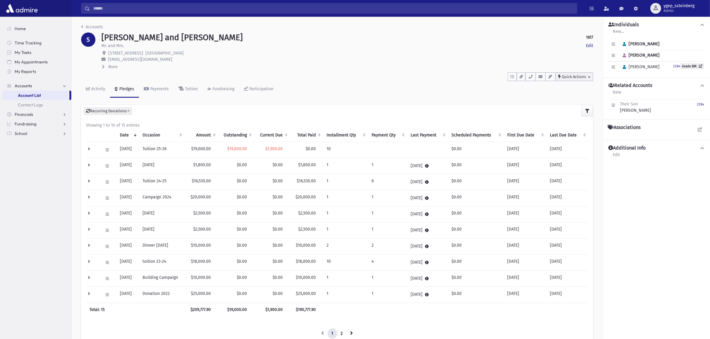
click at [568, 78] on span "Quick Actions" at bounding box center [574, 77] width 24 height 4
click at [574, 92] on span "New Contact Log" at bounding box center [580, 91] width 33 height 5
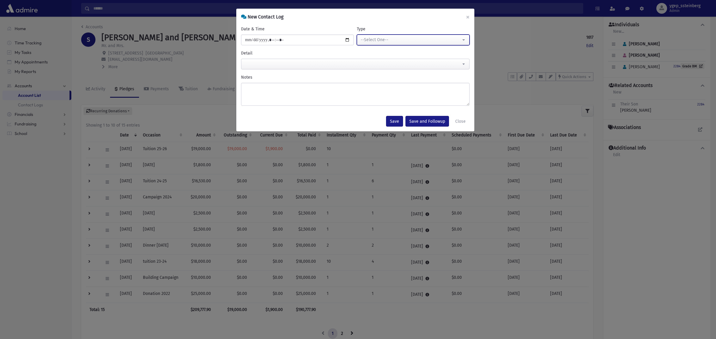
click at [371, 39] on div "--Select One--" at bounding box center [410, 40] width 100 height 6
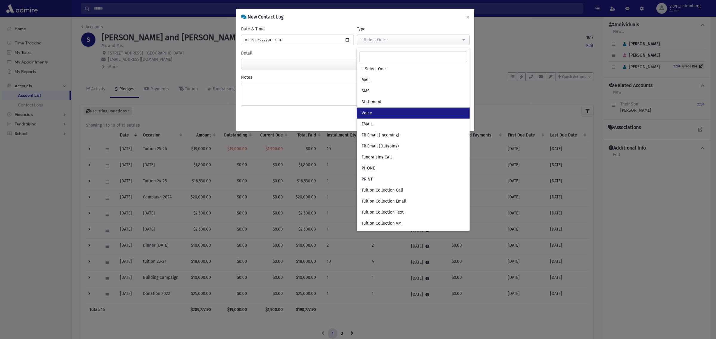
click at [376, 115] on link "Voice" at bounding box center [413, 113] width 113 height 11
select select "*"
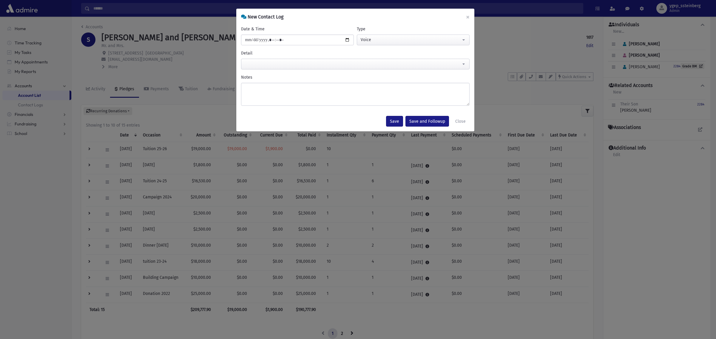
click at [266, 66] on span at bounding box center [355, 64] width 228 height 11
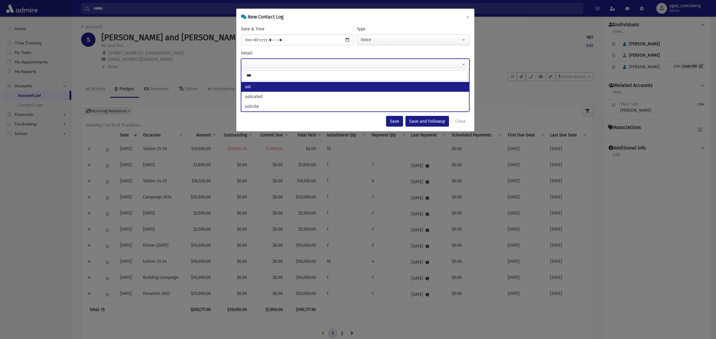
type input "***"
select select "***"
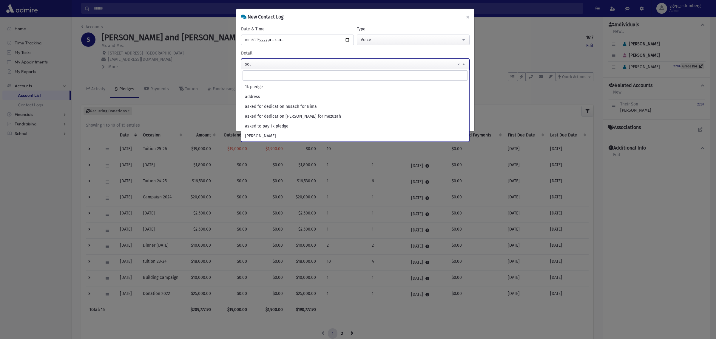
click at [268, 63] on span "× sol" at bounding box center [355, 64] width 228 height 11
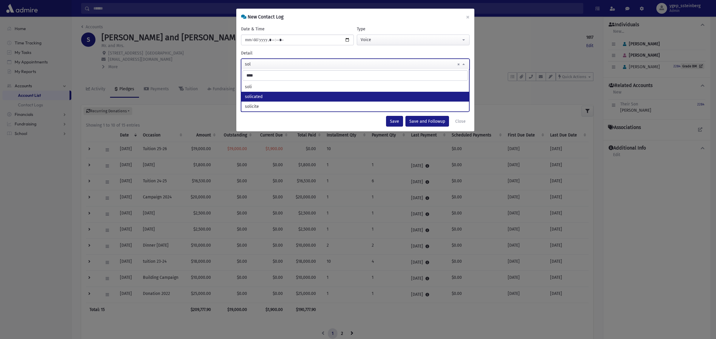
type input "****"
select select "*********"
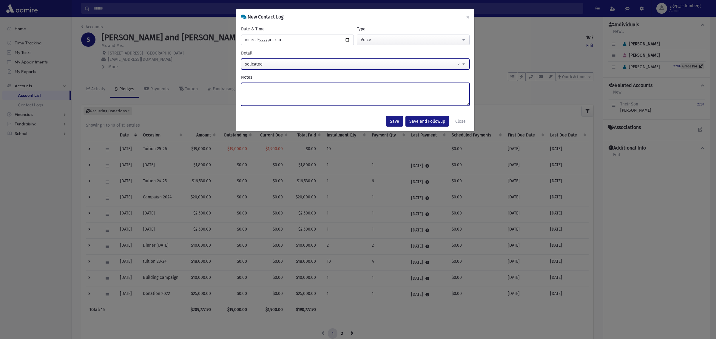
click at [268, 101] on textarea "Notes" at bounding box center [355, 94] width 228 height 23
type textarea "***"
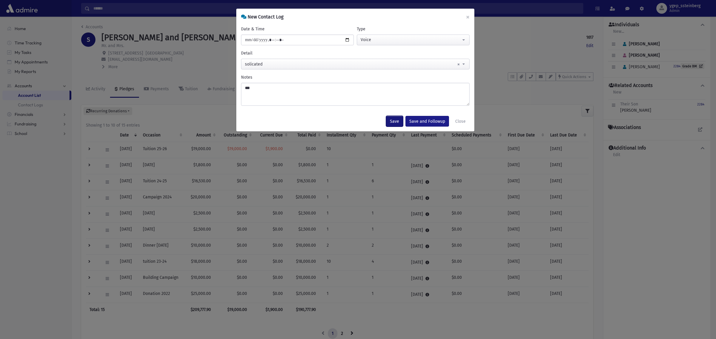
click at [391, 117] on button "Save" at bounding box center [394, 121] width 17 height 11
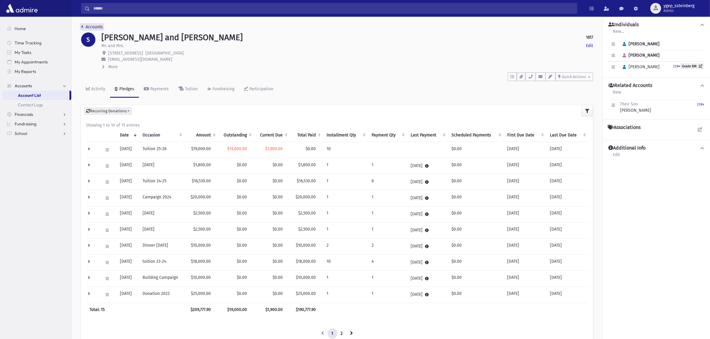
click at [92, 27] on link "Accounts" at bounding box center [92, 26] width 22 height 5
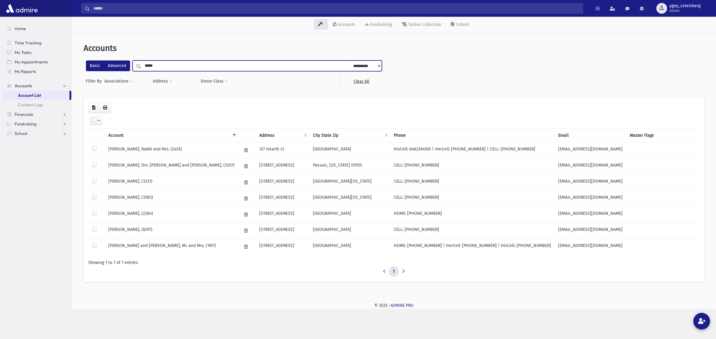
drag, startPoint x: 151, startPoint y: 66, endPoint x: 126, endPoint y: 61, distance: 26.5
click at [128, 63] on div "**********" at bounding box center [234, 66] width 296 height 11
type input "***"
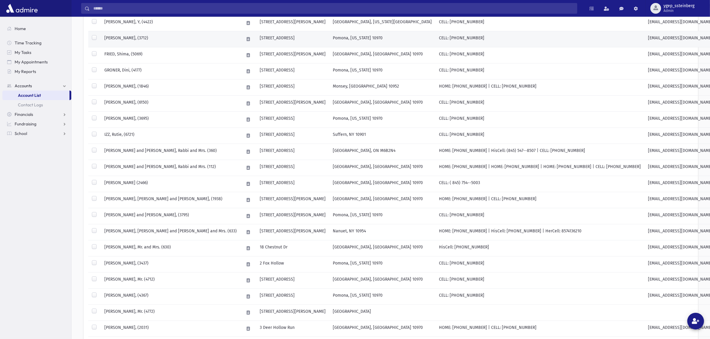
scroll to position [261, 0]
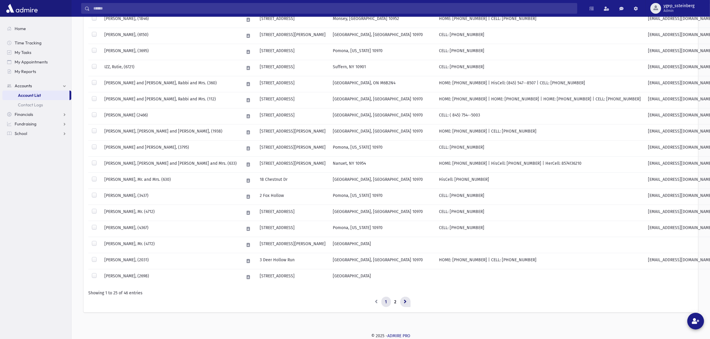
click at [403, 301] on link at bounding box center [405, 302] width 10 height 11
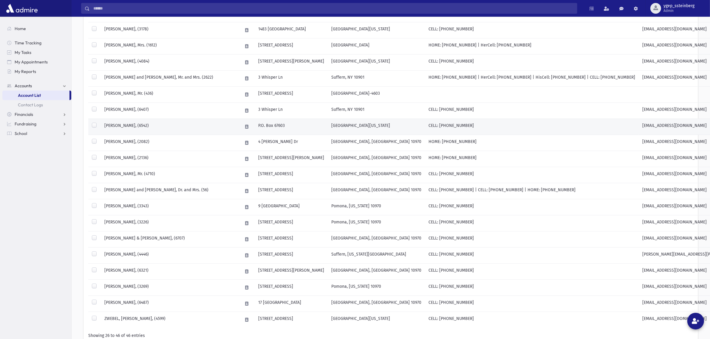
scroll to position [134, 0]
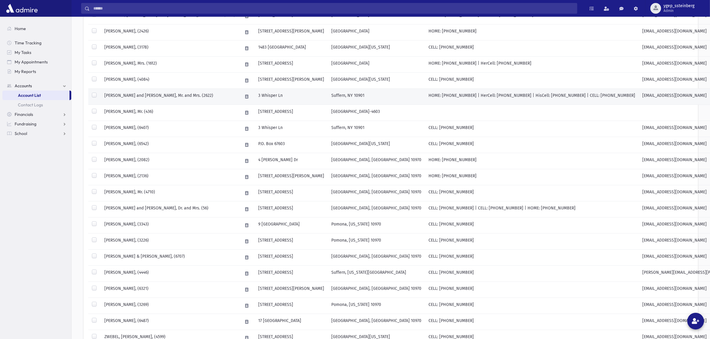
click at [151, 92] on td "[PERSON_NAME] and [PERSON_NAME], Mr. and Mrs. (2622)" at bounding box center [170, 97] width 138 height 16
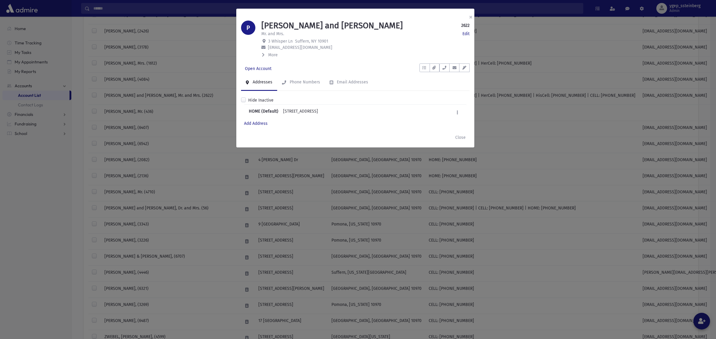
click at [168, 70] on div "× P POMERANTZ, Leiby and Devorah 2622 Edit Mr. and Mrs. Edit 3 Whisper Ln Suffe…" at bounding box center [358, 169] width 716 height 339
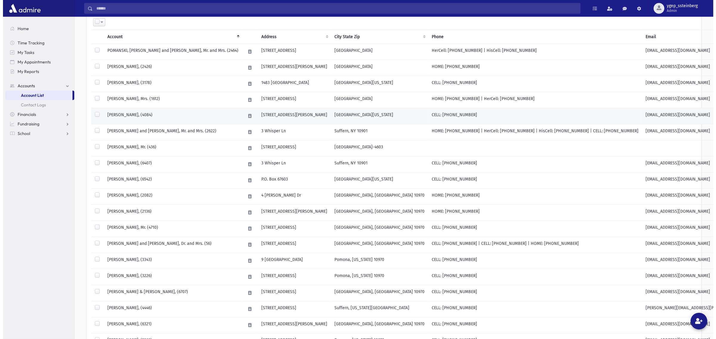
scroll to position [72, 0]
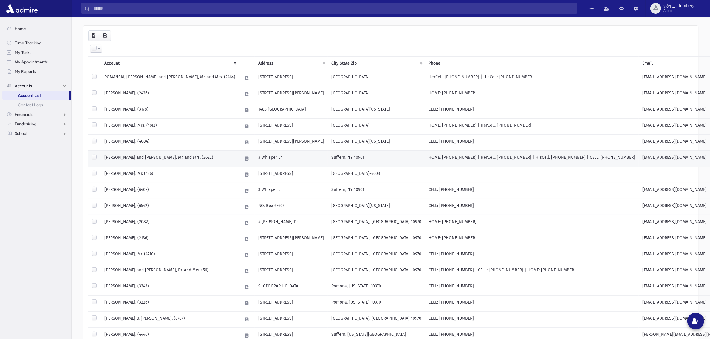
click at [159, 157] on td "POMERANTZ, Leiby and Devorah, Mr. and Mrs. (2622)" at bounding box center [170, 159] width 138 height 16
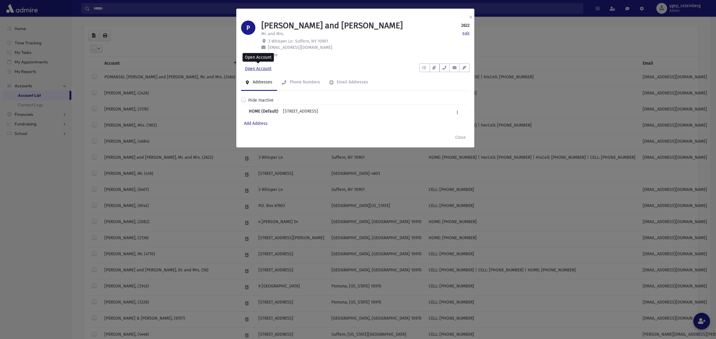
click at [256, 66] on link "Open Account" at bounding box center [258, 69] width 34 height 11
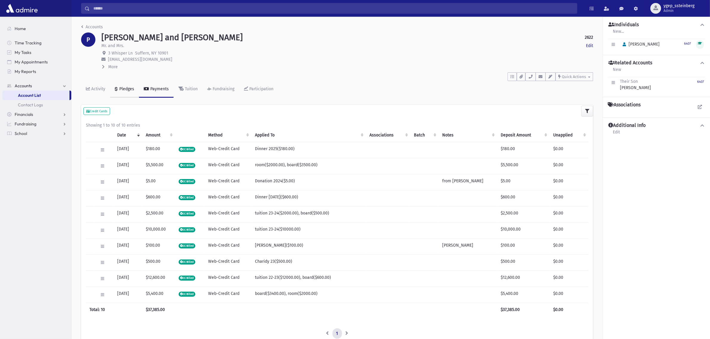
click at [122, 86] on div "Pledges" at bounding box center [126, 88] width 16 height 5
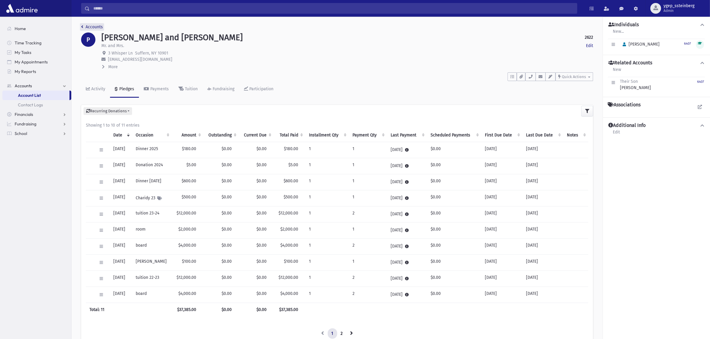
click at [89, 26] on link "Accounts" at bounding box center [92, 26] width 22 height 5
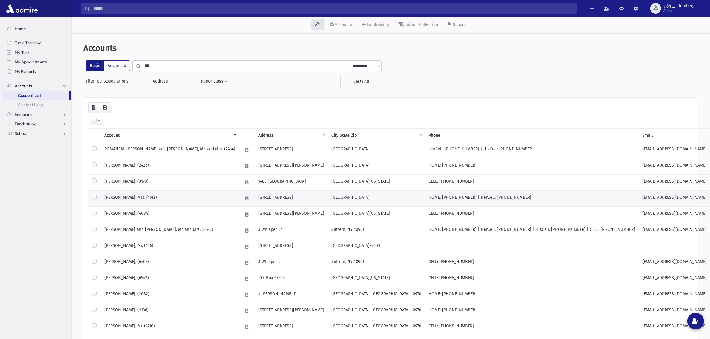
click at [166, 199] on td "[PERSON_NAME], Mrs. (1612)" at bounding box center [170, 199] width 138 height 16
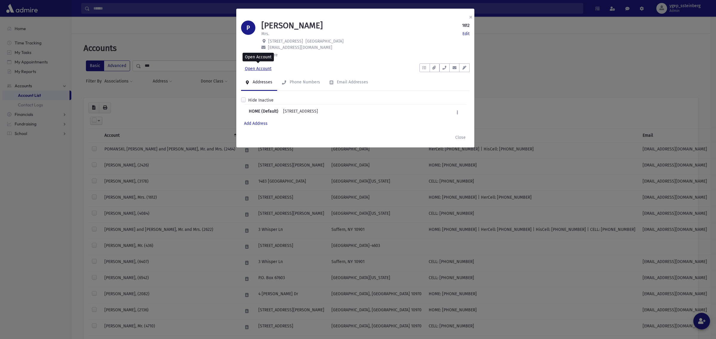
click at [254, 67] on link "Open Account" at bounding box center [258, 69] width 34 height 11
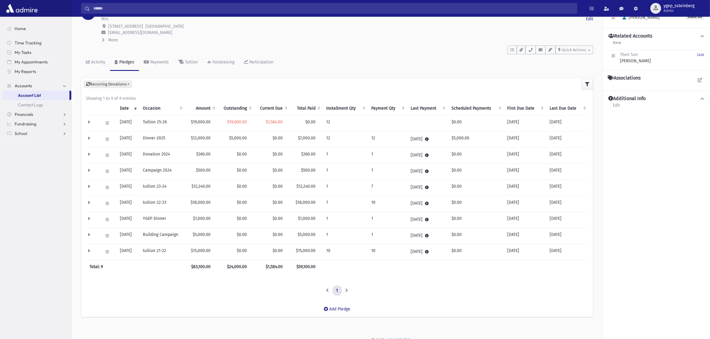
scroll to position [32, 0]
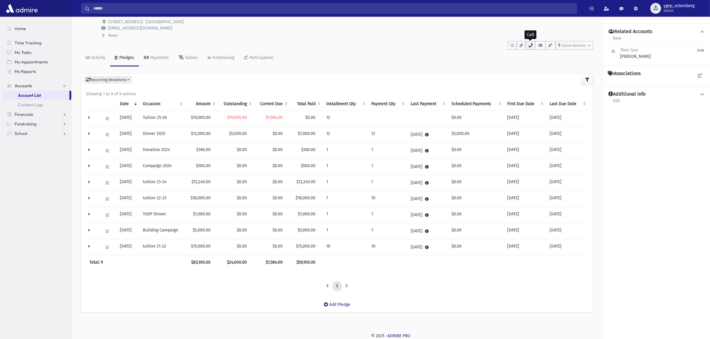
click at [528, 44] on icon "button" at bounding box center [530, 46] width 5 height 4
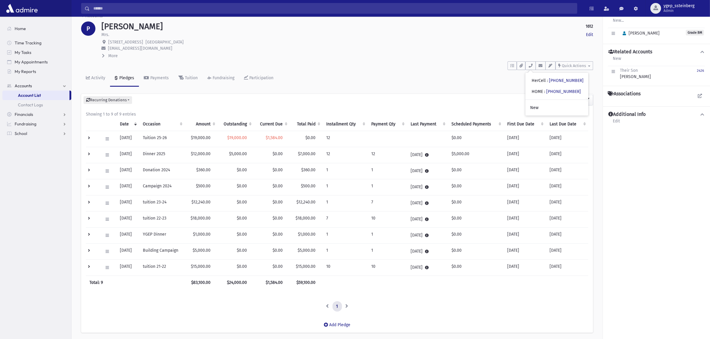
scroll to position [0, 0]
